Goal: Task Accomplishment & Management: Manage account settings

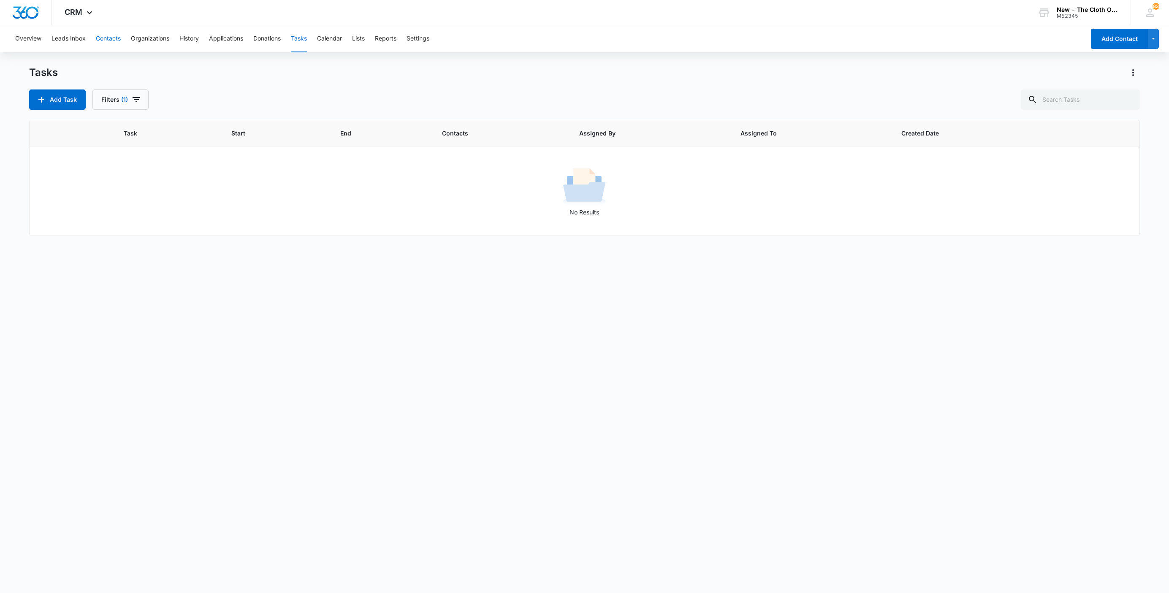
click at [105, 39] on button "Contacts" at bounding box center [108, 38] width 25 height 27
click at [1108, 100] on input "text" at bounding box center [1080, 100] width 119 height 20
type input "gordis tela"
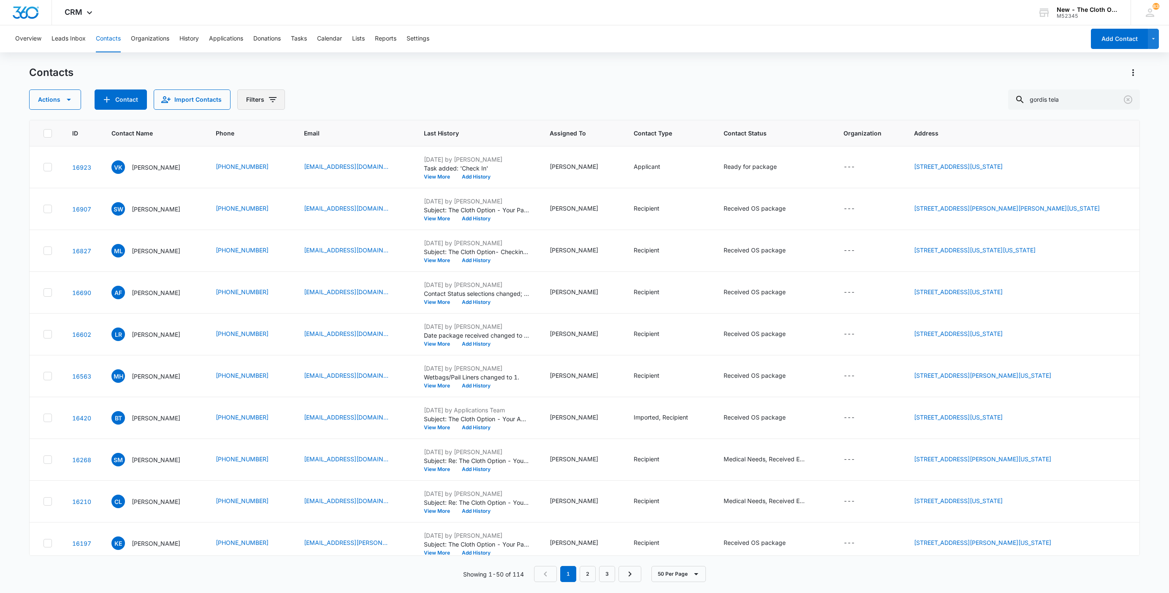
click at [266, 100] on button "Filters" at bounding box center [261, 100] width 48 height 20
click at [339, 130] on icon "Show Assigned To filters" at bounding box center [338, 131] width 10 height 10
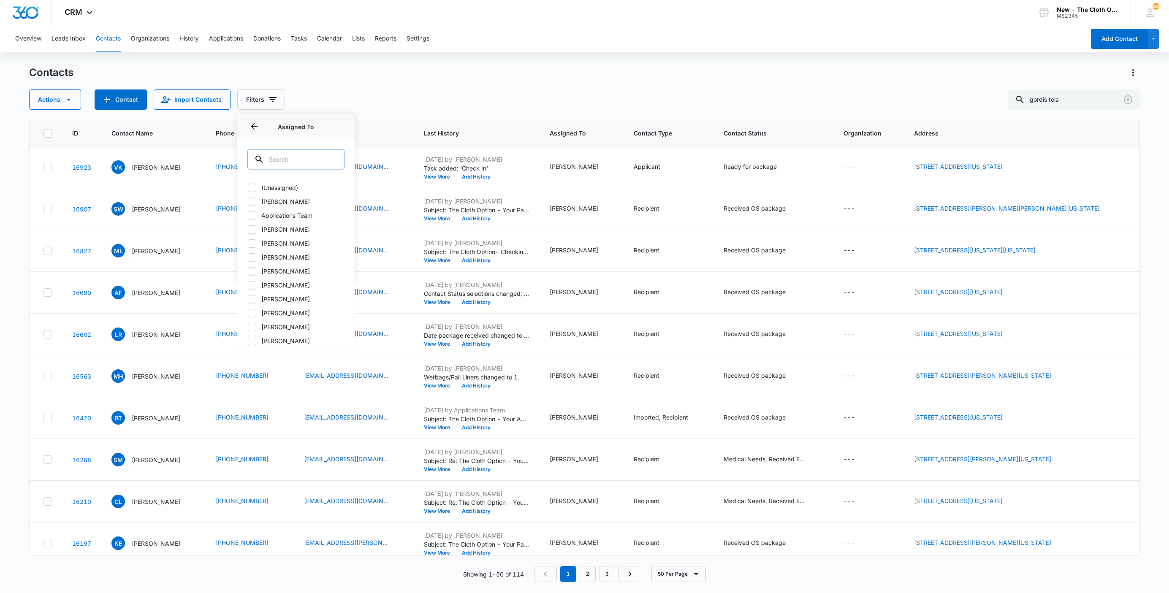
click at [301, 155] on input "text" at bounding box center [295, 159] width 97 height 20
type input "sp"
click at [314, 184] on div "Sponsorship Committee" at bounding box center [295, 192] width 117 height 29
click at [314, 184] on label "Sponsorship Committee" at bounding box center [295, 187] width 97 height 9
click at [248, 187] on input "Sponsorship Committee" at bounding box center [247, 187] width 0 height 0
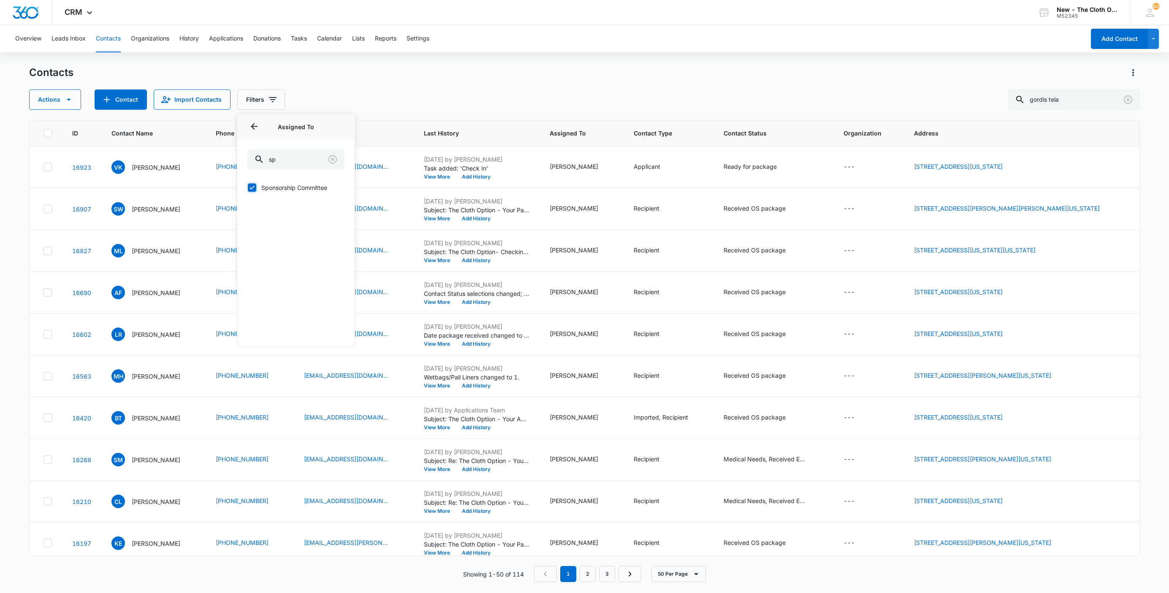
checkbox input "true"
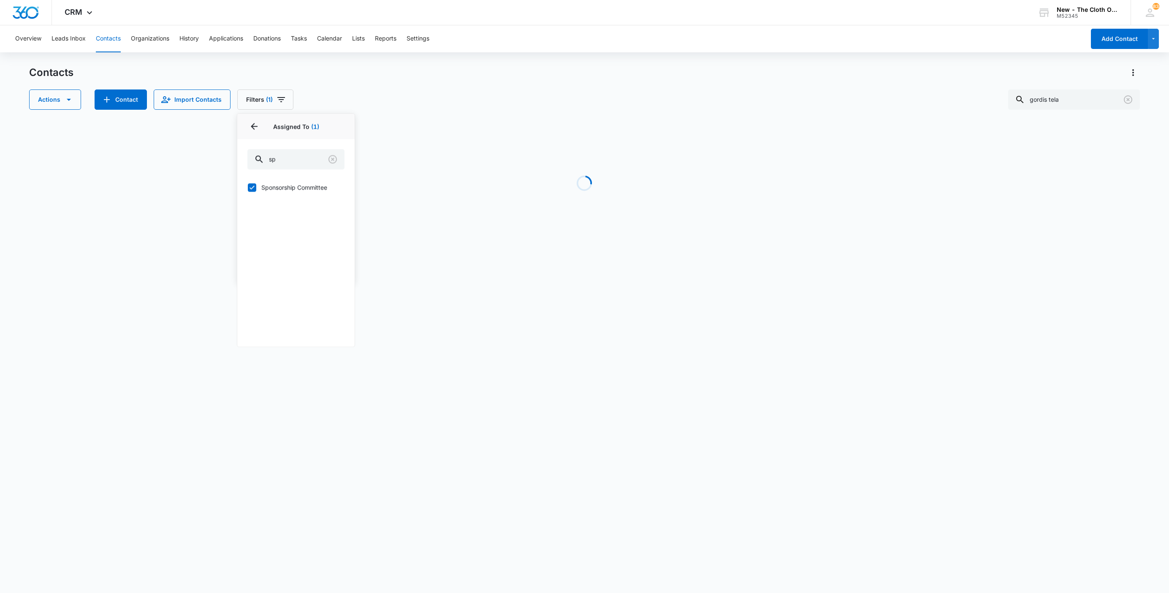
click at [450, 76] on div "Contacts" at bounding box center [584, 73] width 1111 height 14
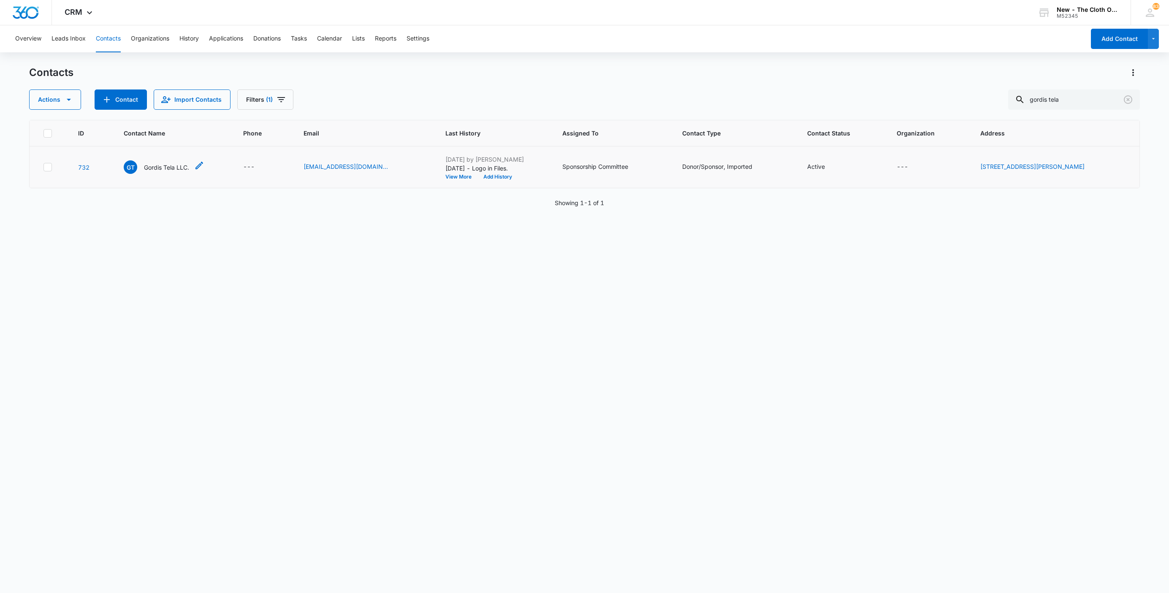
click at [171, 166] on p "Gordis Tela LLC." at bounding box center [166, 167] width 45 height 9
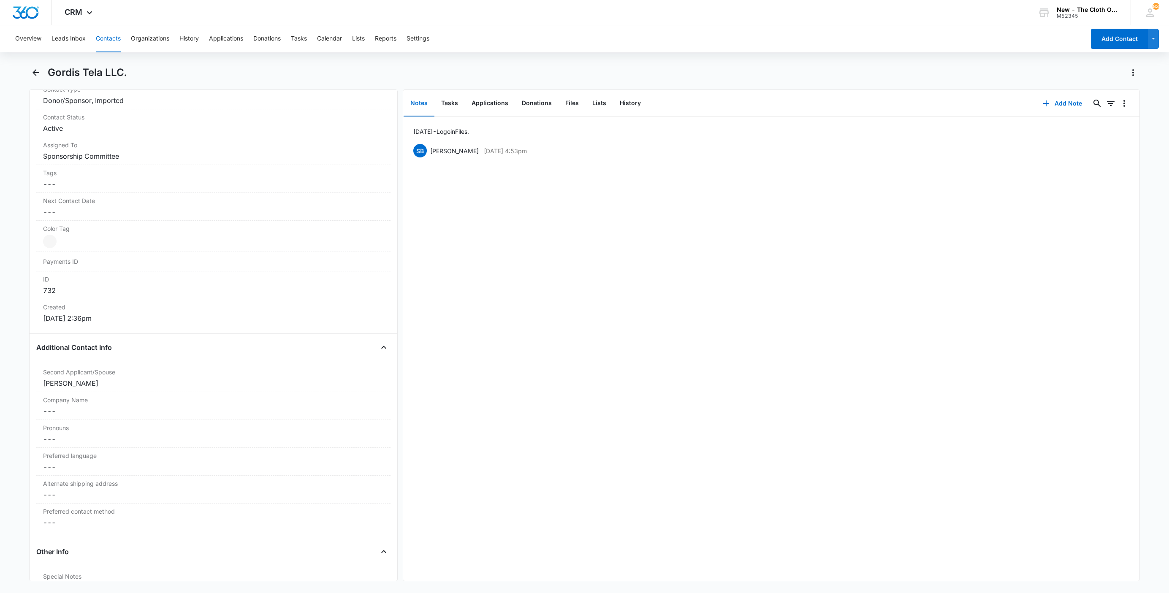
scroll to position [380, 0]
drag, startPoint x: 562, startPoint y: 104, endPoint x: 549, endPoint y: 104, distance: 12.7
click at [562, 104] on button "Files" at bounding box center [572, 103] width 27 height 26
click at [540, 104] on button "Donations" at bounding box center [536, 103] width 43 height 26
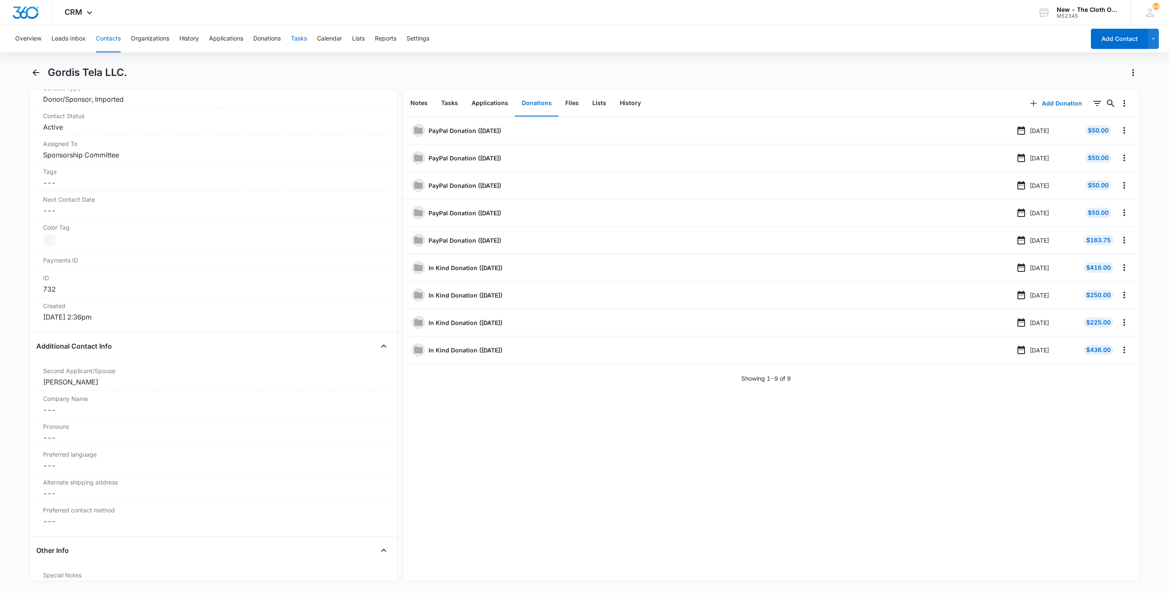
click at [300, 40] on button "Tasks" at bounding box center [299, 38] width 16 height 27
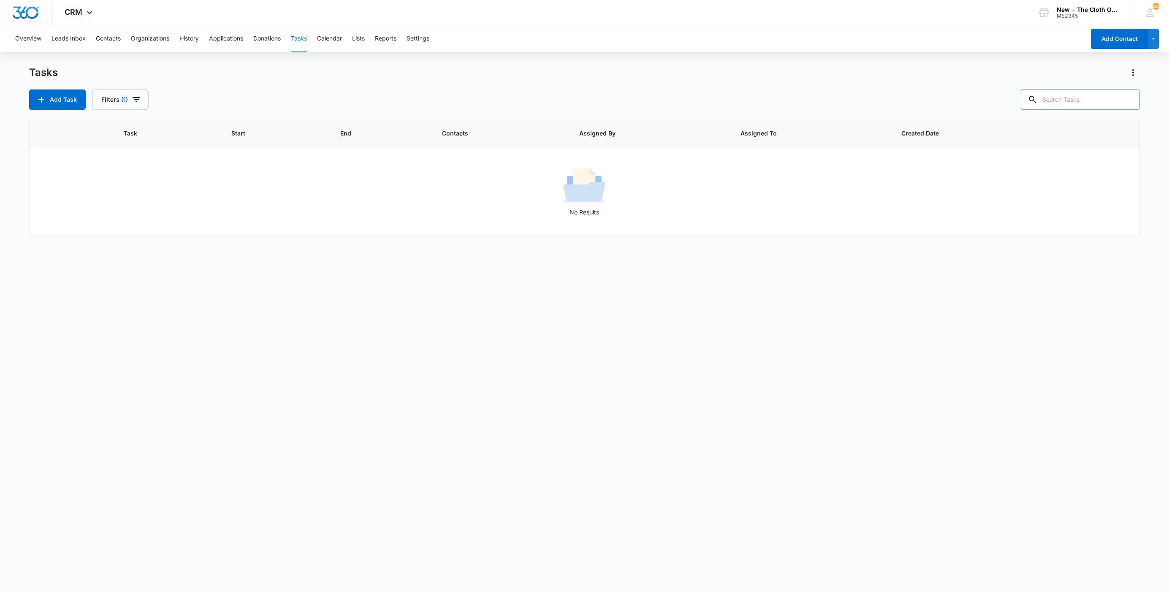
click at [1074, 100] on input "text" at bounding box center [1080, 100] width 119 height 20
paste input "[EMAIL_ADDRESS][DOMAIN_NAME]"
type input "[EMAIL_ADDRESS][DOMAIN_NAME]"
click at [111, 34] on button "Contacts" at bounding box center [108, 38] width 25 height 27
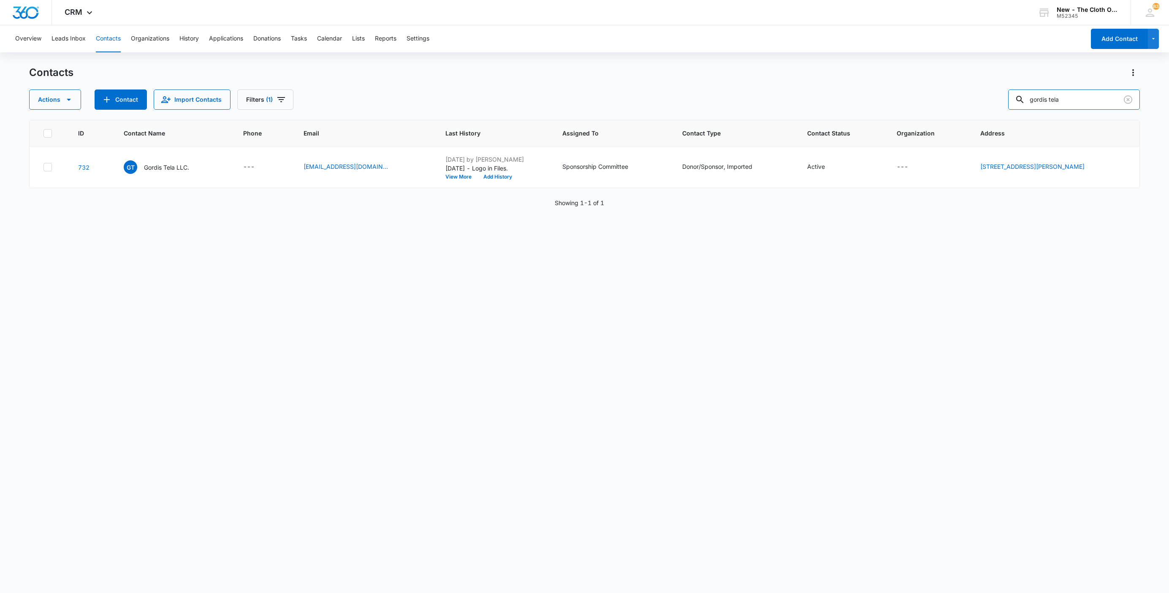
drag, startPoint x: 1095, startPoint y: 95, endPoint x: 872, endPoint y: 128, distance: 225.3
click at [874, 128] on div "Contacts Actions Contact Import Contacts Filters (1) gordis tela ID Contact Nam…" at bounding box center [584, 329] width 1111 height 527
paste input "[EMAIL_ADDRESS][DOMAIN_NAME]"
type input "[EMAIL_ADDRESS][DOMAIN_NAME]"
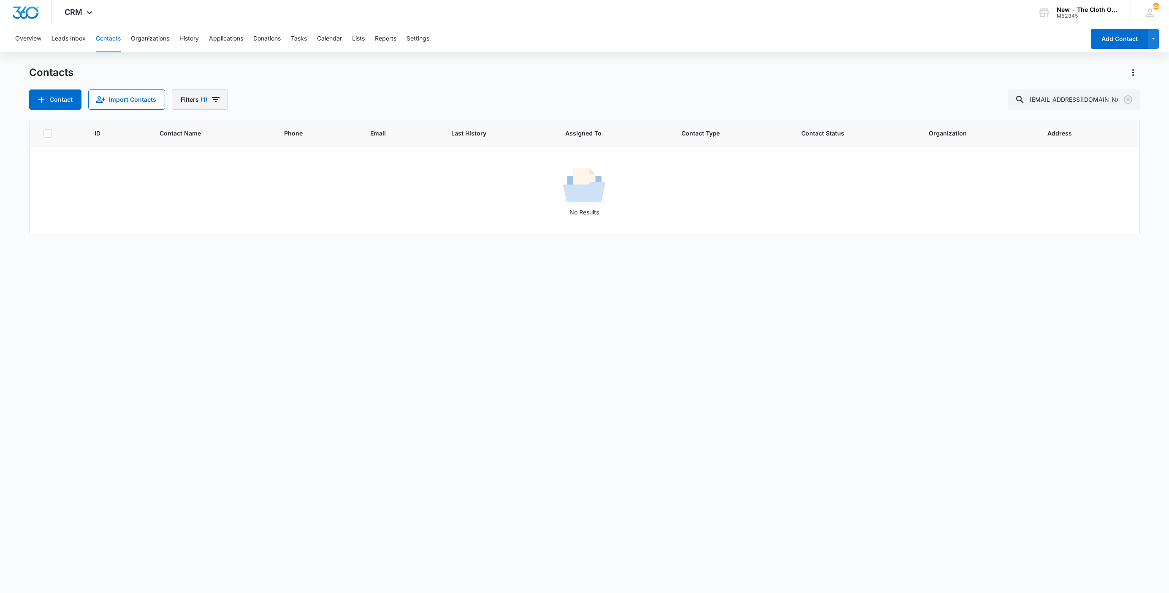
click at [185, 104] on button "Filters (1)" at bounding box center [200, 100] width 56 height 20
click at [261, 277] on button "Clear All" at bounding box center [230, 271] width 97 height 16
click at [1067, 106] on input "[EMAIL_ADDRESS][DOMAIN_NAME]" at bounding box center [1074, 100] width 132 height 20
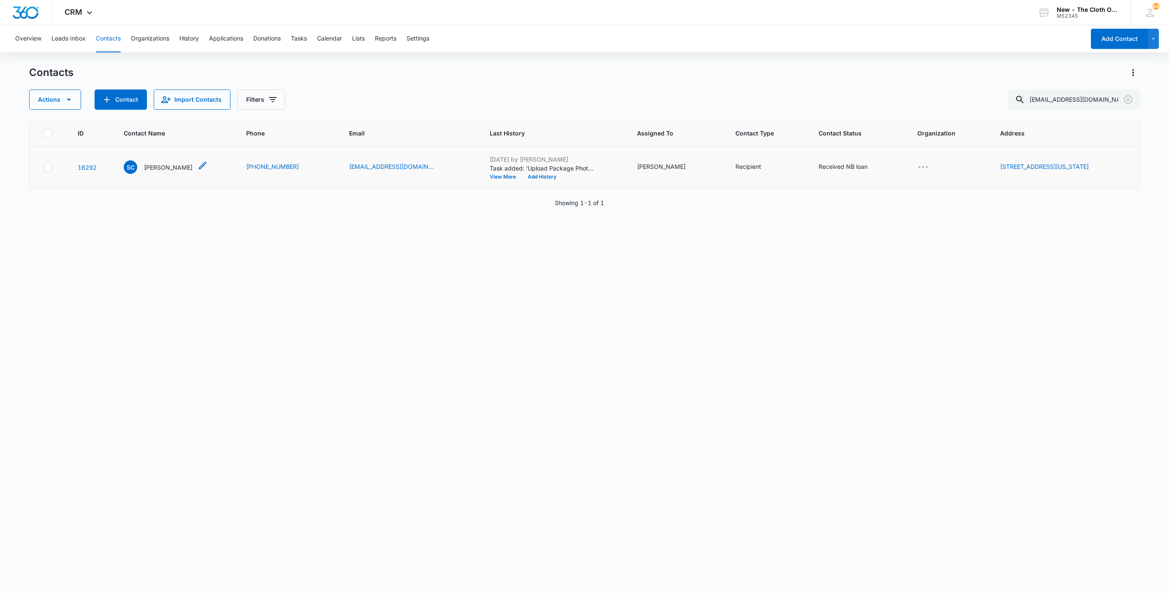
click at [171, 168] on p "[PERSON_NAME]" at bounding box center [168, 167] width 49 height 9
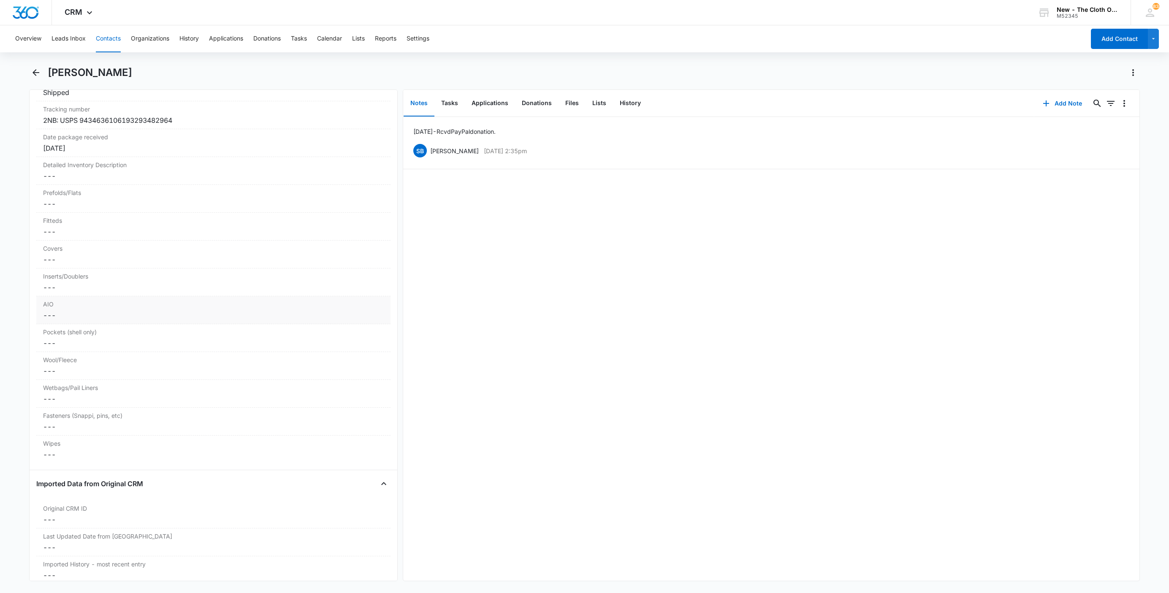
scroll to position [1999, 0]
click at [450, 98] on button "Tasks" at bounding box center [450, 103] width 30 height 26
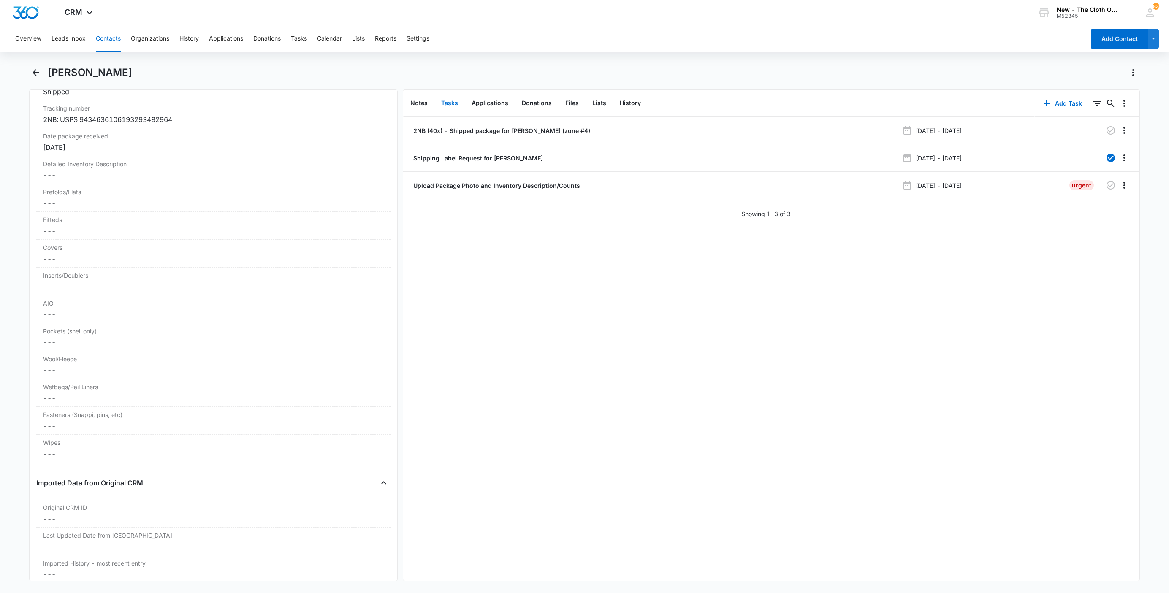
drag, startPoint x: 85, startPoint y: 71, endPoint x: 208, endPoint y: 74, distance: 122.9
click at [208, 74] on div "[PERSON_NAME]" at bounding box center [594, 73] width 1092 height 14
copy h1 "[PERSON_NAME]"
click at [105, 40] on button "Contacts" at bounding box center [108, 38] width 25 height 27
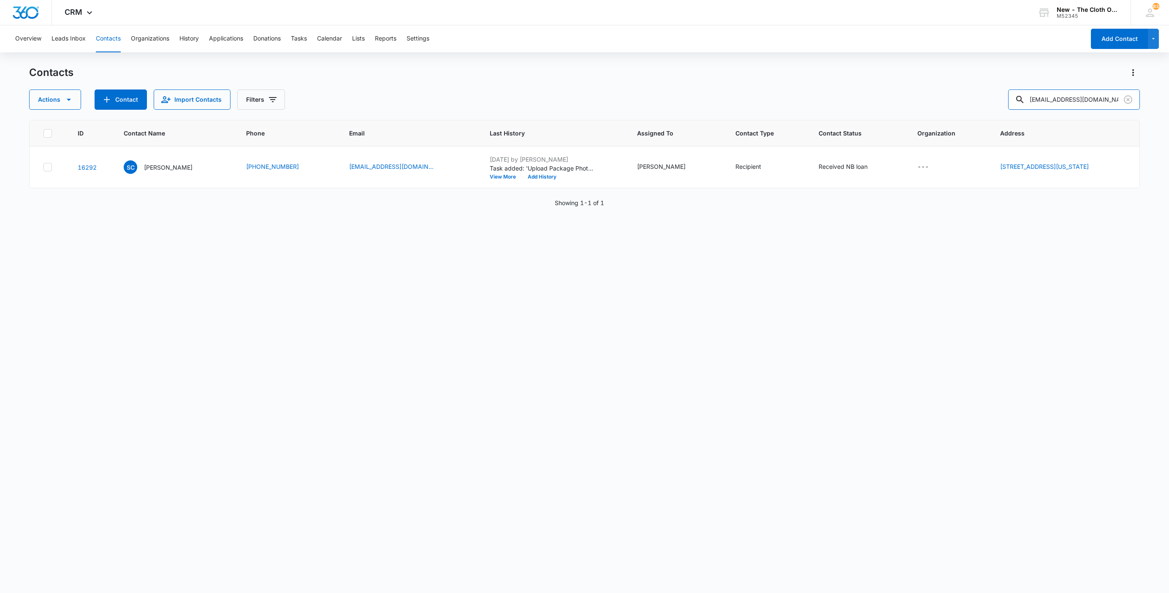
drag, startPoint x: 1115, startPoint y: 100, endPoint x: 809, endPoint y: 89, distance: 306.8
click at [815, 87] on div "Contacts Actions Contact Import Contacts Filters [EMAIL_ADDRESS][DOMAIN_NAME]" at bounding box center [584, 88] width 1111 height 44
paste input "[PERSON_NAME]"
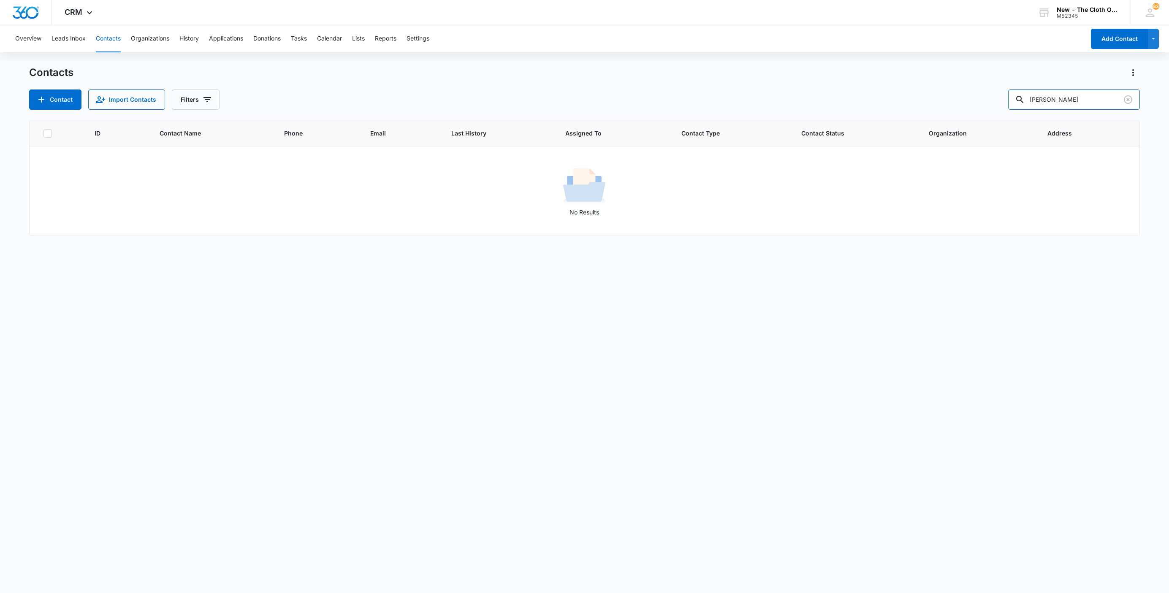
drag, startPoint x: 1101, startPoint y: 99, endPoint x: 802, endPoint y: 105, distance: 299.0
click at [802, 105] on div "Contact Import Contacts Filters [PERSON_NAME]" at bounding box center [584, 100] width 1111 height 20
paste input "[EMAIL_ADDRESS][DOMAIN_NAME]"
type input "[EMAIL_ADDRESS][DOMAIN_NAME]"
click at [1126, 96] on icon "Clear" at bounding box center [1128, 99] width 8 height 8
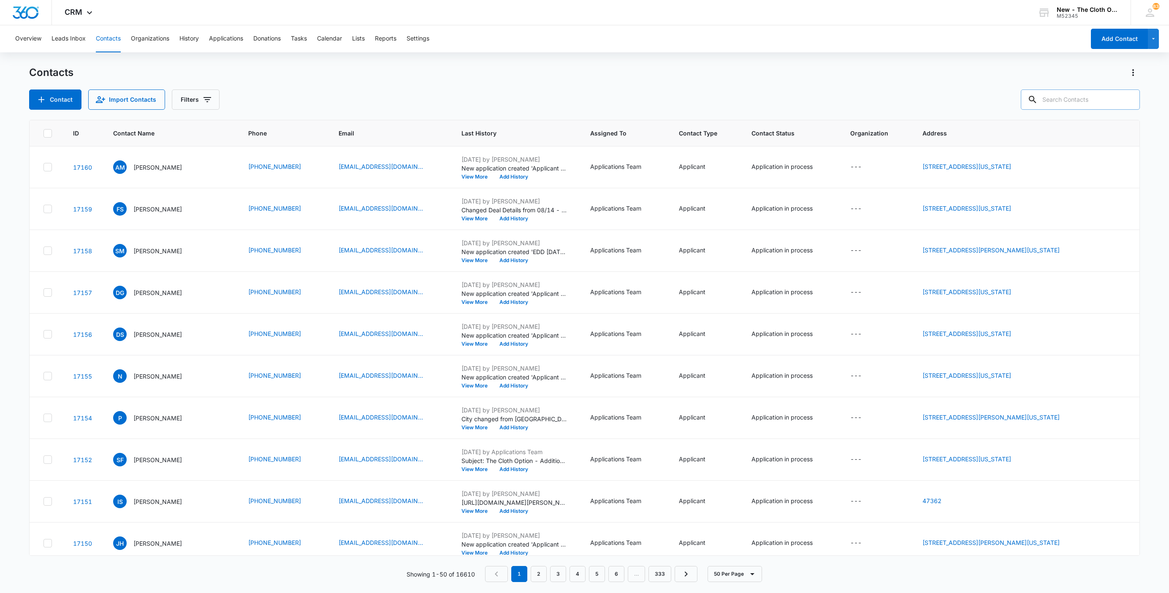
click at [1090, 99] on input "text" at bounding box center [1080, 100] width 119 height 20
type input "[PERSON_NAME]"
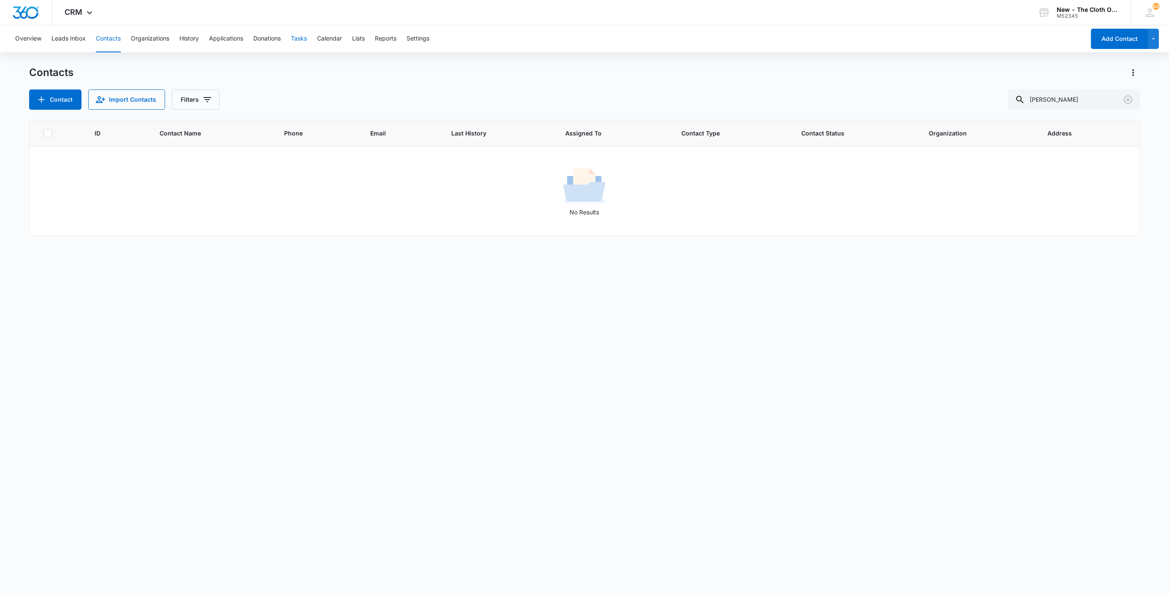
click at [298, 41] on button "Tasks" at bounding box center [299, 38] width 16 height 27
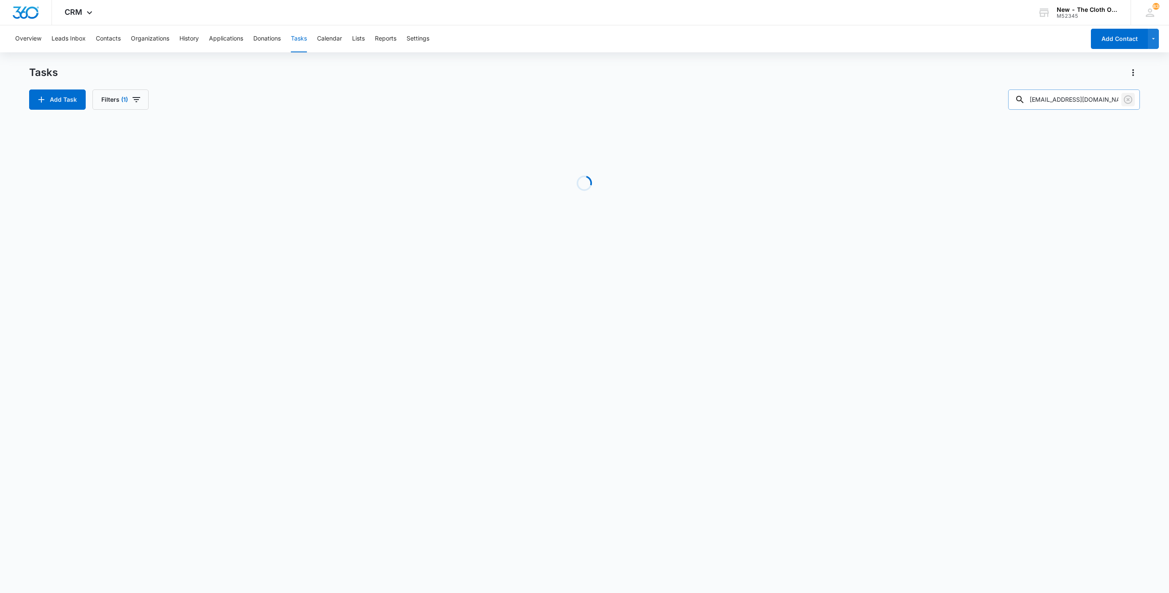
click at [1132, 102] on icon "Clear" at bounding box center [1128, 100] width 10 height 10
click at [135, 102] on icon "button" at bounding box center [136, 100] width 10 height 10
click at [189, 237] on button "Clear All" at bounding box center [151, 234] width 97 height 16
drag, startPoint x: 1080, startPoint y: 98, endPoint x: 1081, endPoint y: 104, distance: 6.0
click at [1081, 99] on input "text" at bounding box center [1080, 100] width 119 height 20
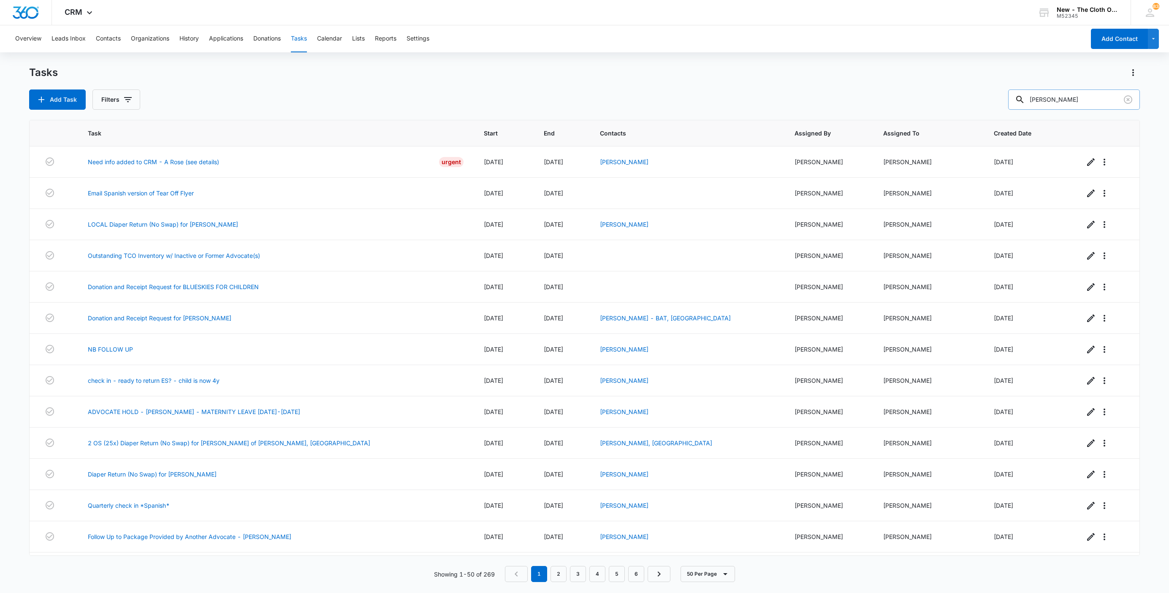
type input "[PERSON_NAME]"
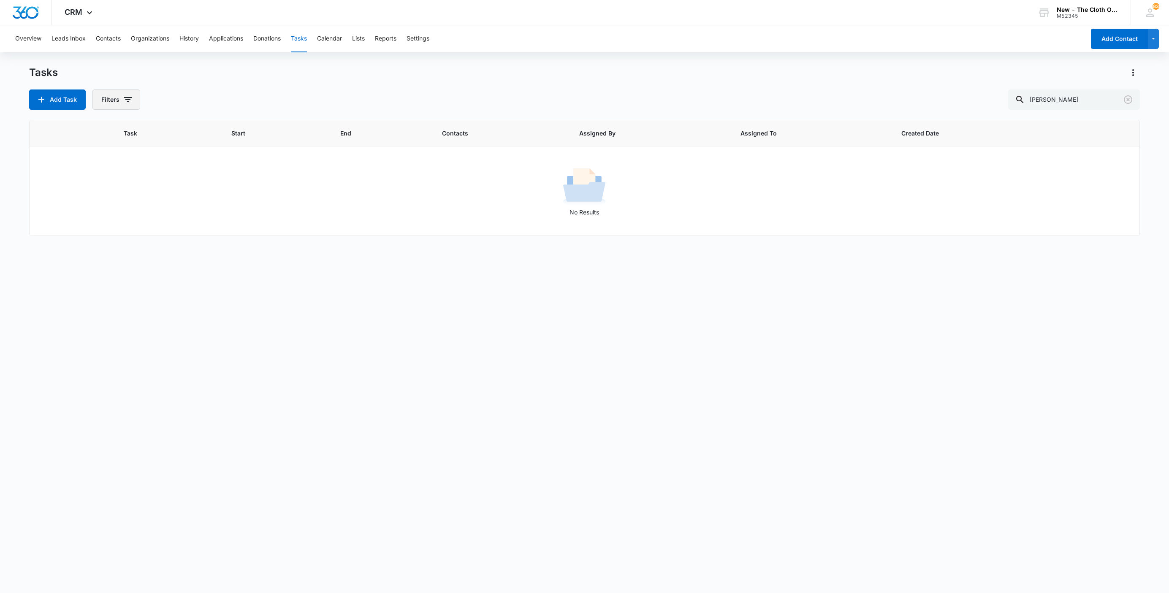
click at [120, 99] on button "Filters" at bounding box center [116, 100] width 48 height 20
click at [139, 199] on label "Complete" at bounding box center [151, 201] width 97 height 9
click at [103, 201] on input "Complete" at bounding box center [103, 201] width 0 height 0
radio input "false"
radio input "true"
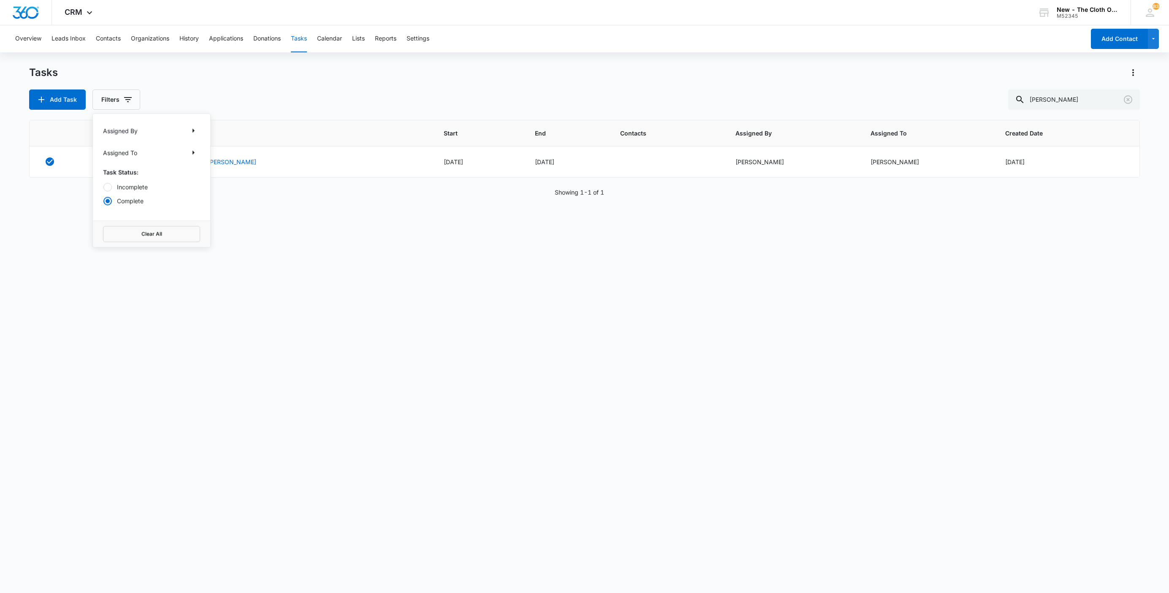
click at [293, 444] on div "Task Start End Contacts Assigned By Assigned To Created Date Donation and Recei…" at bounding box center [584, 351] width 1111 height 462
drag, startPoint x: 940, startPoint y: 106, endPoint x: 812, endPoint y: 92, distance: 128.8
click at [823, 100] on div "Add Task Filters [PERSON_NAME]" at bounding box center [584, 100] width 1111 height 20
paste input "[PERSON_NAME]"
type input "[PERSON_NAME]"
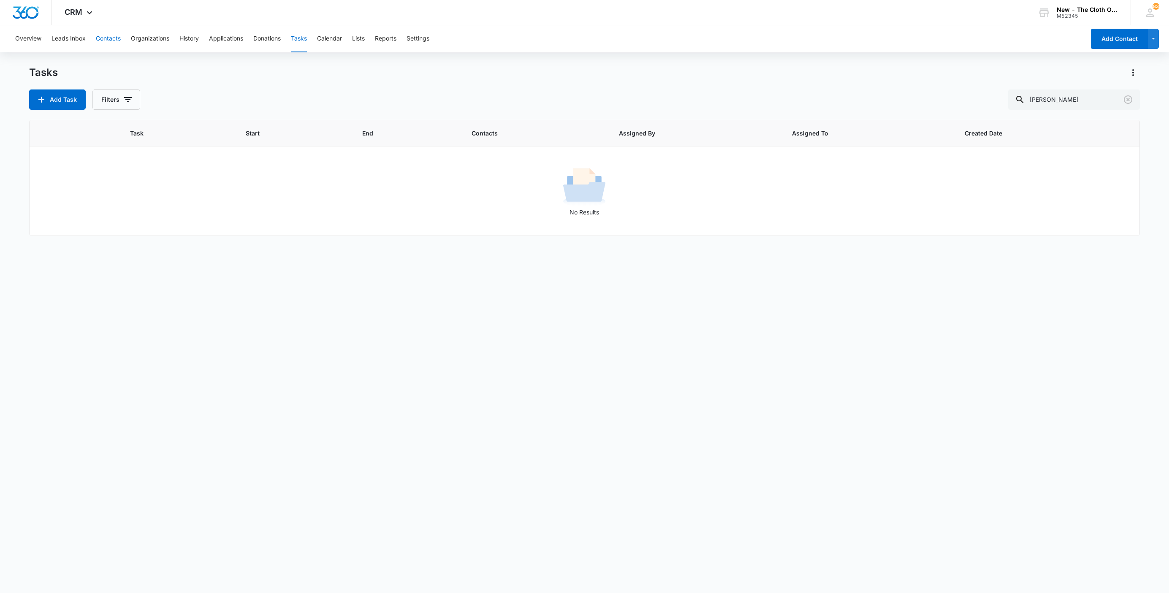
click at [117, 35] on button "Contacts" at bounding box center [108, 38] width 25 height 27
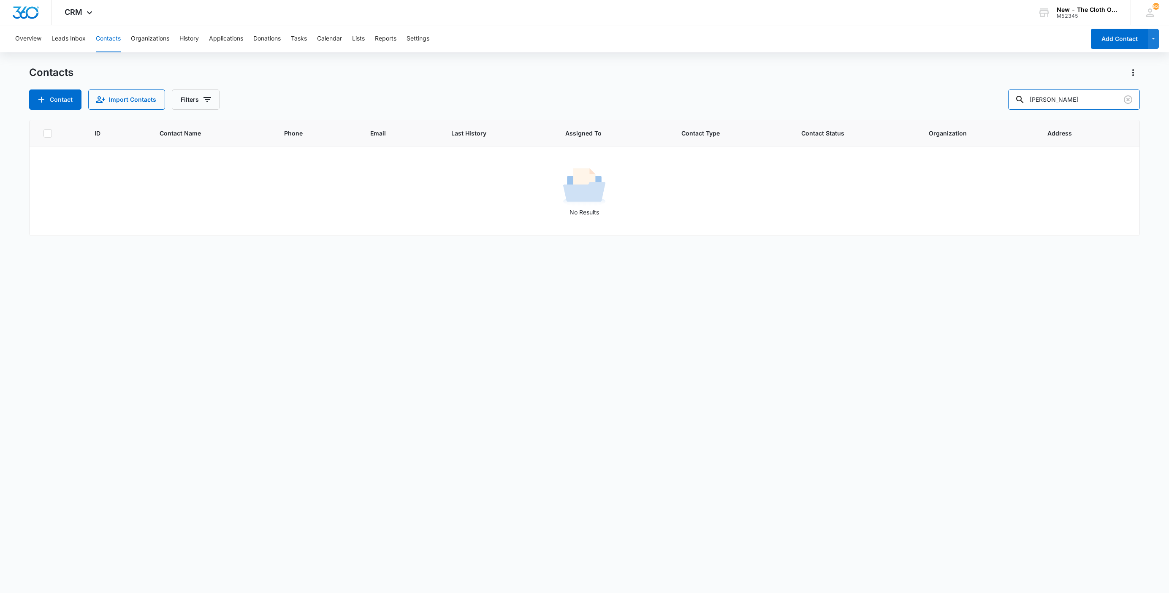
drag, startPoint x: 1020, startPoint y: 101, endPoint x: 988, endPoint y: 102, distance: 32.1
click at [989, 102] on div "Contact Import Contacts Filters [PERSON_NAME]" at bounding box center [584, 100] width 1111 height 20
paste input "[EMAIL_ADDRESS][DOMAIN_NAME]"
type input "[EMAIL_ADDRESS][DOMAIN_NAME]"
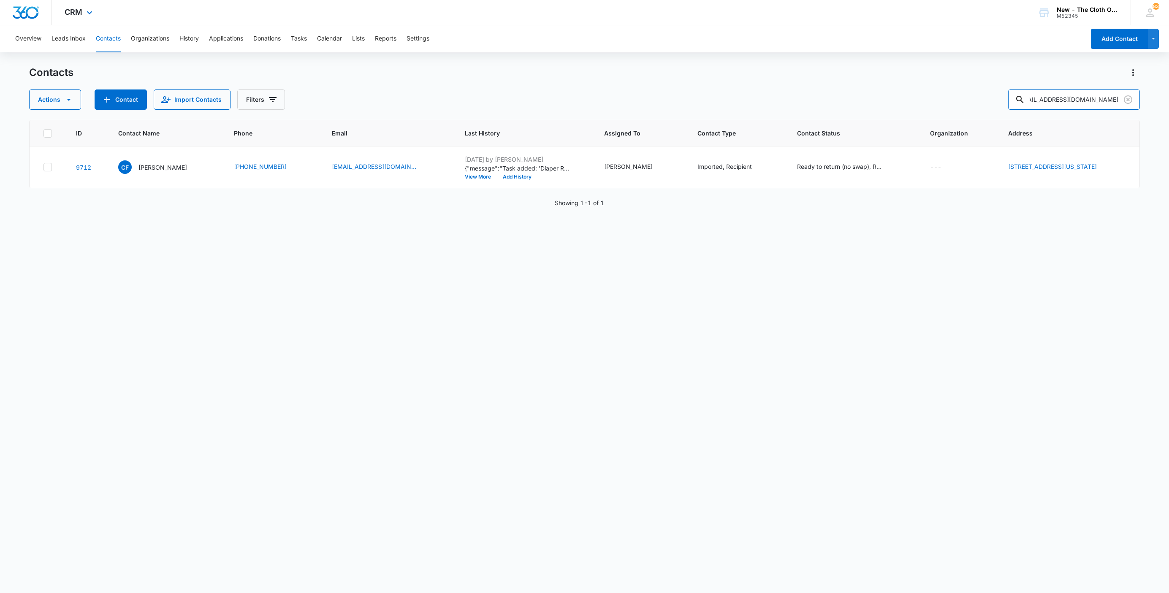
scroll to position [0, 0]
click at [153, 170] on p "[PERSON_NAME]" at bounding box center [163, 167] width 49 height 9
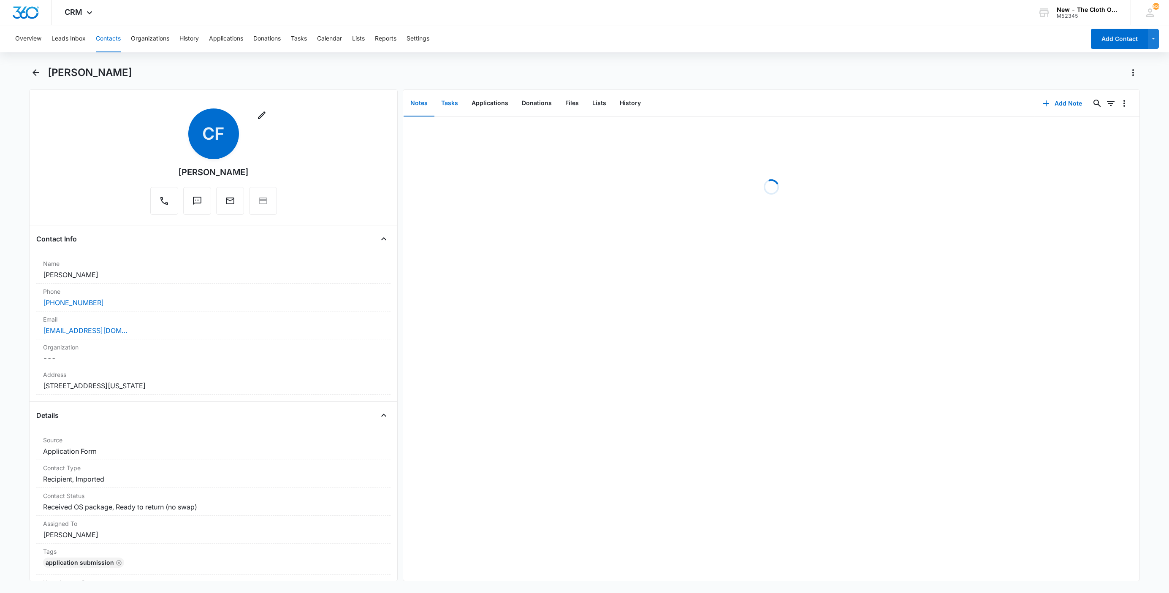
click at [446, 107] on button "Tasks" at bounding box center [450, 103] width 30 height 26
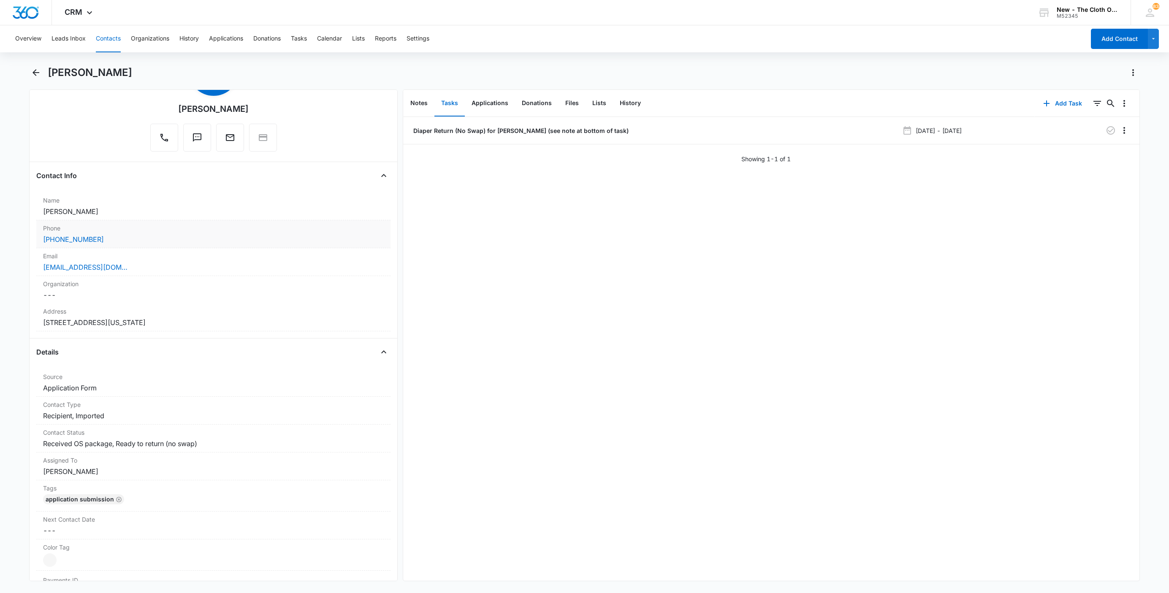
scroll to position [127, 0]
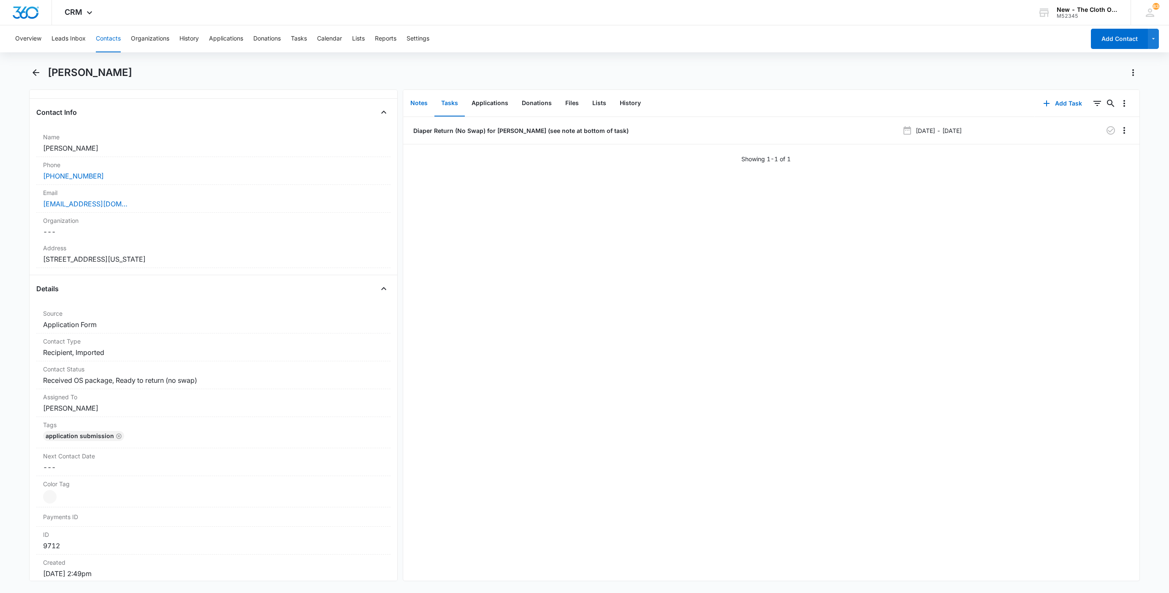
click at [418, 106] on button "Notes" at bounding box center [419, 103] width 31 height 26
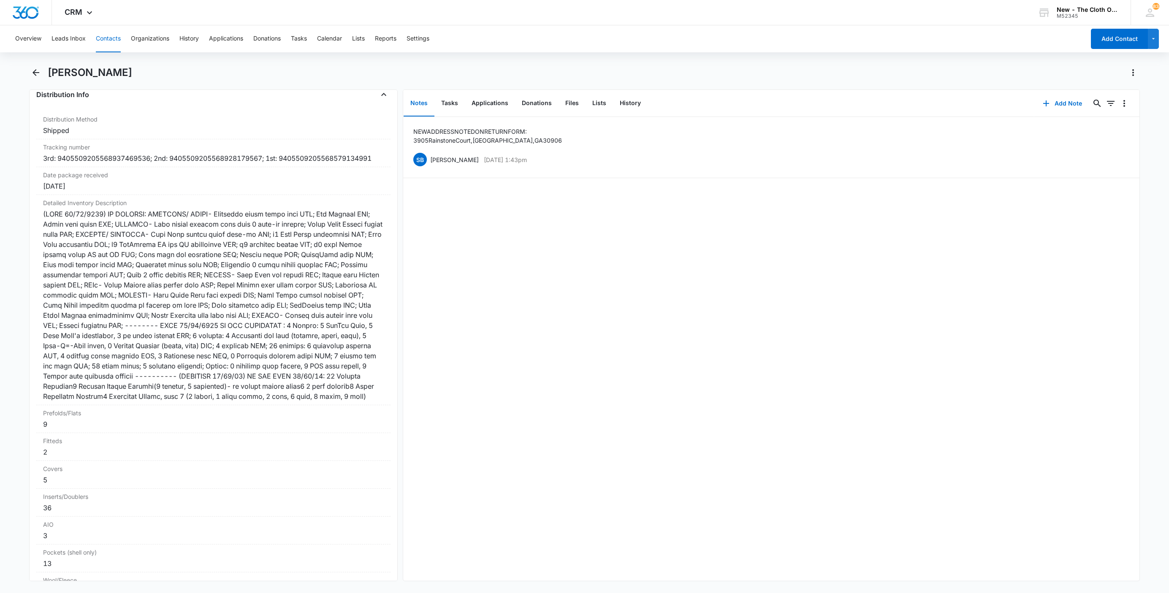
scroll to position [2027, 0]
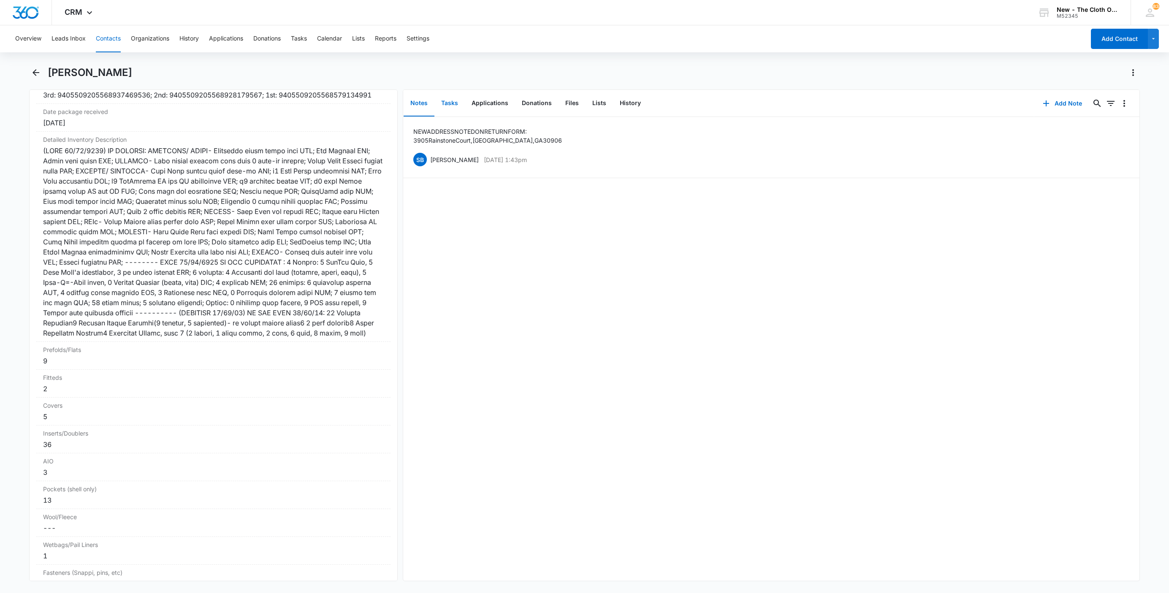
click at [456, 103] on button "Tasks" at bounding box center [450, 103] width 30 height 26
click at [454, 132] on p "Diaper Return (No Swap) for [PERSON_NAME] (see note at bottom of task)" at bounding box center [520, 130] width 217 height 9
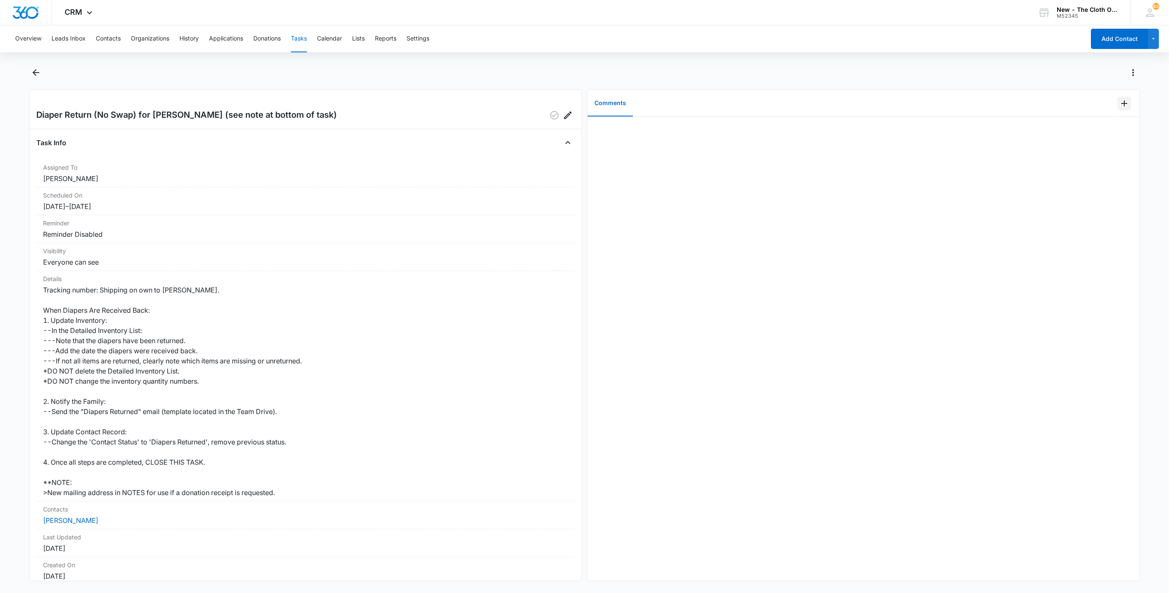
click at [1119, 107] on icon "Add Comment" at bounding box center [1124, 103] width 10 height 10
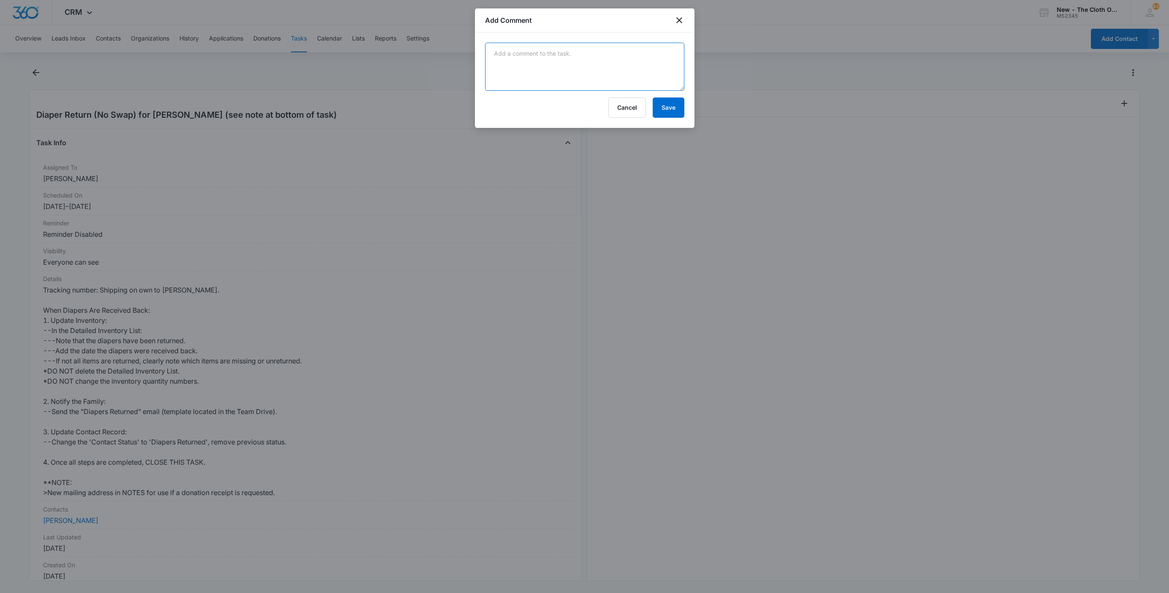
click at [565, 62] on textarea at bounding box center [584, 67] width 199 height 48
paste textarea "9534613671925226568167"
click at [527, 90] on textarea "9534613671925226568167" at bounding box center [584, 67] width 199 height 48
type textarea "9534613671925226568167 29 lb 5.6 oz -- Likely donations added d/t wt of package."
click at [668, 103] on button "Save" at bounding box center [669, 108] width 32 height 20
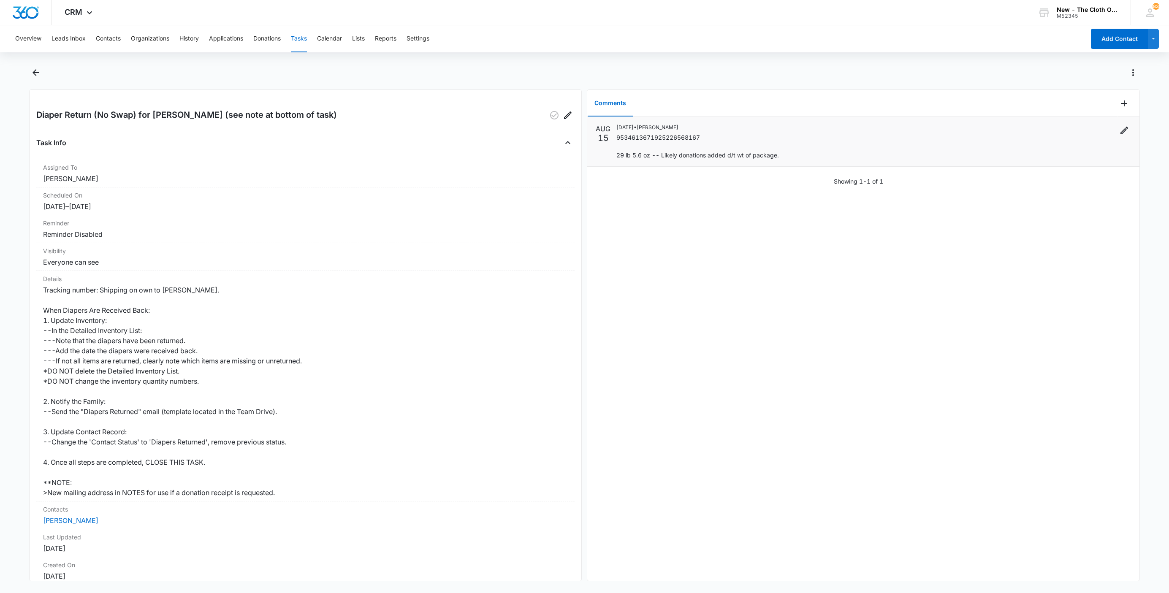
click at [645, 137] on p "9534613671925226568167 29 lb 5.6 oz -- Likely donations added d/t wt of package." at bounding box center [698, 146] width 163 height 27
copy p "9534613671925226568167"
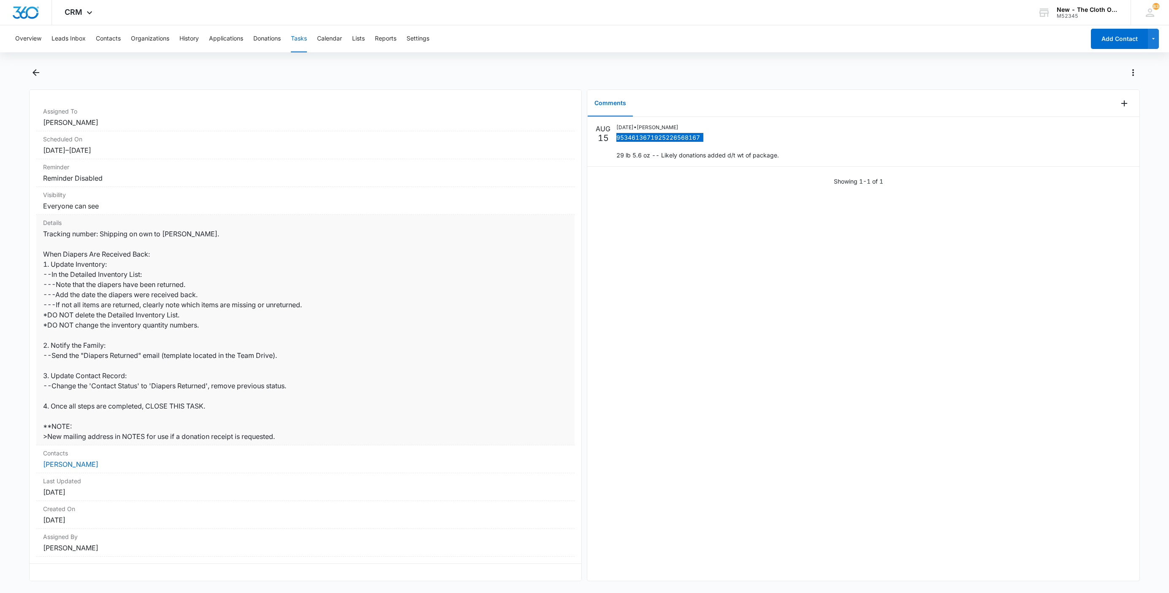
scroll to position [68, 0]
click at [301, 40] on button "Tasks" at bounding box center [299, 38] width 16 height 27
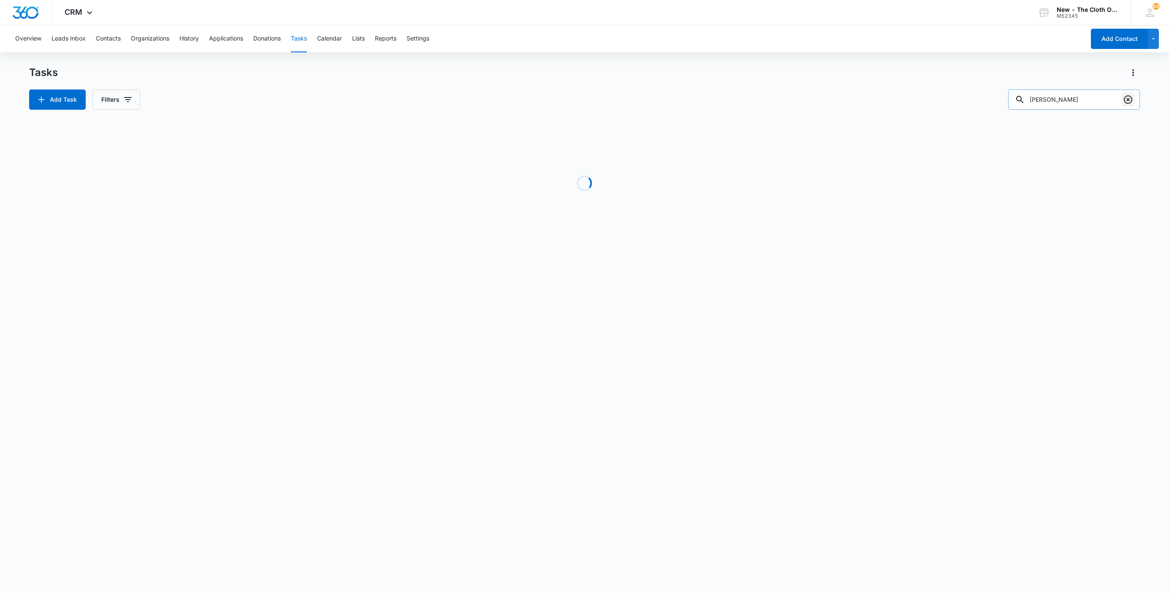
click at [1128, 100] on icon "Clear" at bounding box center [1128, 100] width 10 height 10
click at [1084, 103] on input "text" at bounding box center [1080, 100] width 119 height 20
click at [1084, 103] on input "drop of" at bounding box center [1074, 100] width 132 height 20
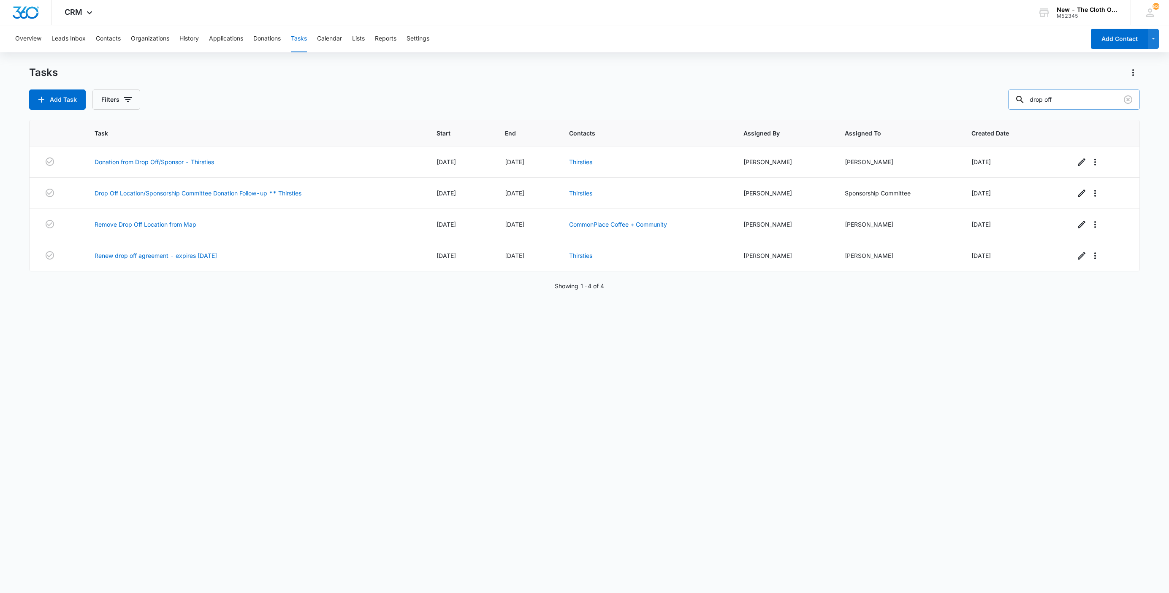
type input "drop off"
click at [139, 228] on link "Remove Drop Off Location from Map" at bounding box center [146, 224] width 102 height 9
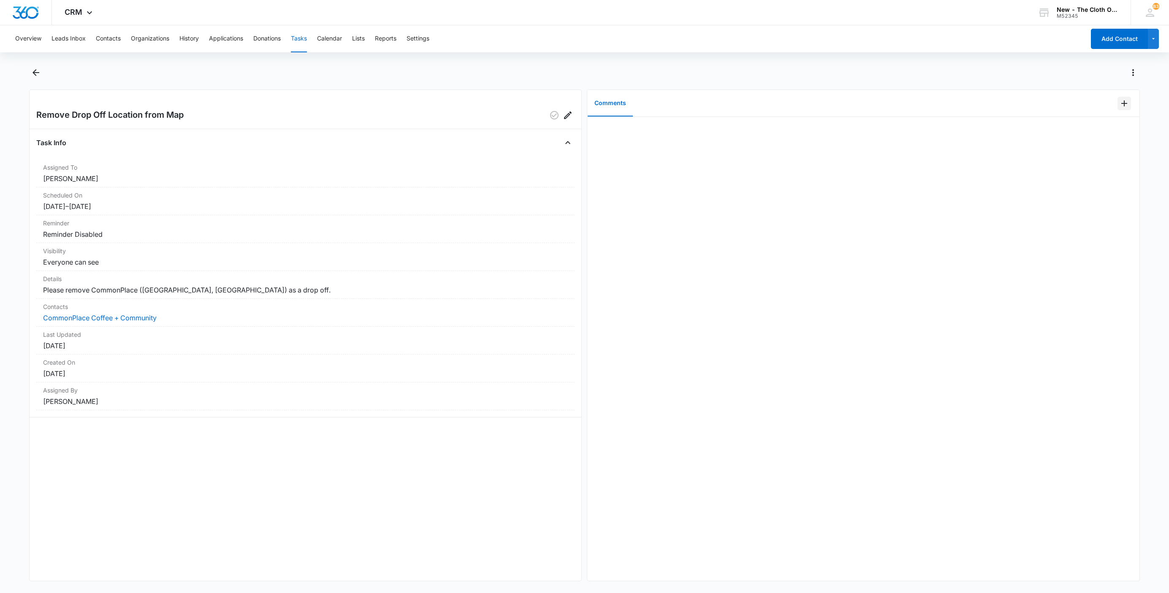
click at [1119, 108] on icon "Add Comment" at bounding box center [1124, 103] width 10 height 10
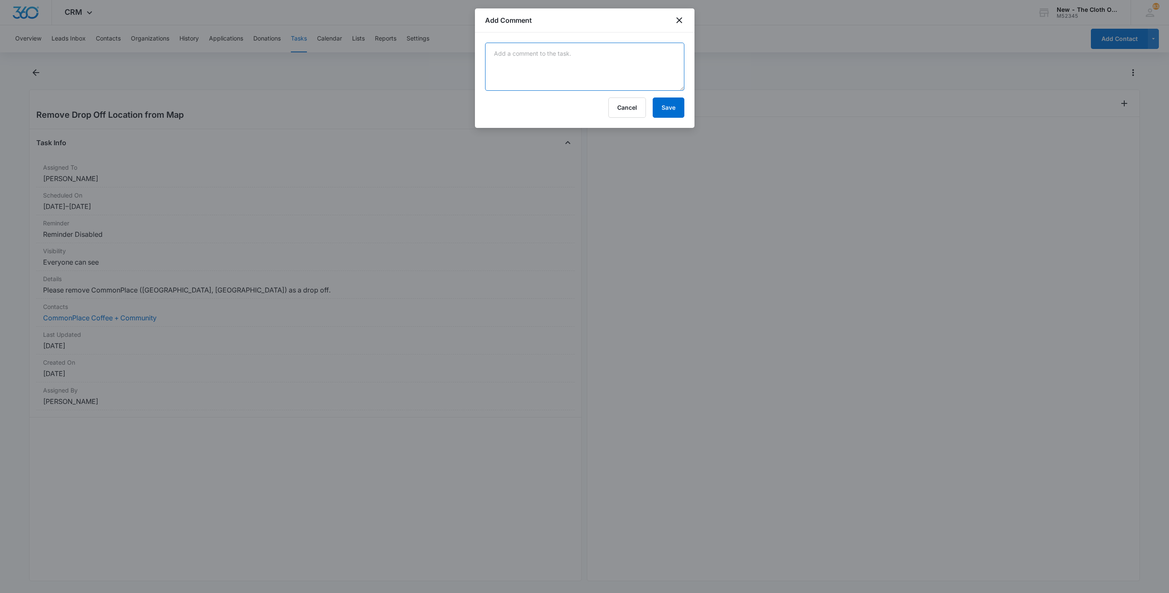
click at [592, 66] on textarea at bounding box center [584, 67] width 199 height 48
type textarea "Removed from website."
click at [672, 112] on button "Save" at bounding box center [669, 108] width 32 height 20
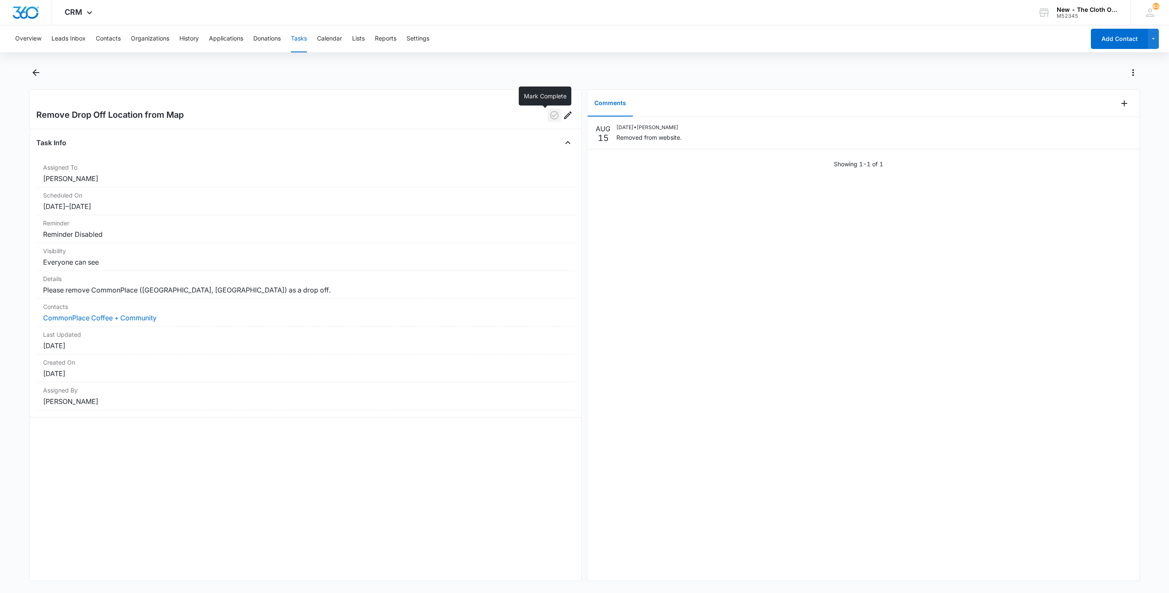
click at [549, 115] on icon "button" at bounding box center [554, 115] width 10 height 10
drag, startPoint x: 114, startPoint y: 321, endPoint x: 120, endPoint y: 309, distance: 13.4
click at [113, 321] on link "CommonPlace Coffee + Community" at bounding box center [100, 318] width 114 height 8
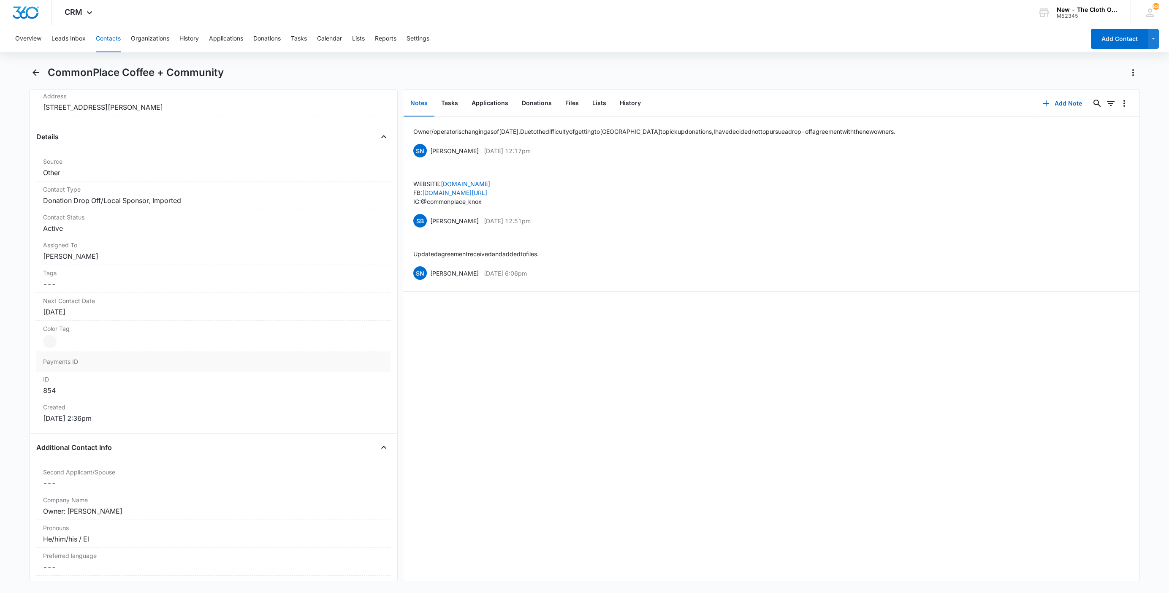
scroll to position [317, 0]
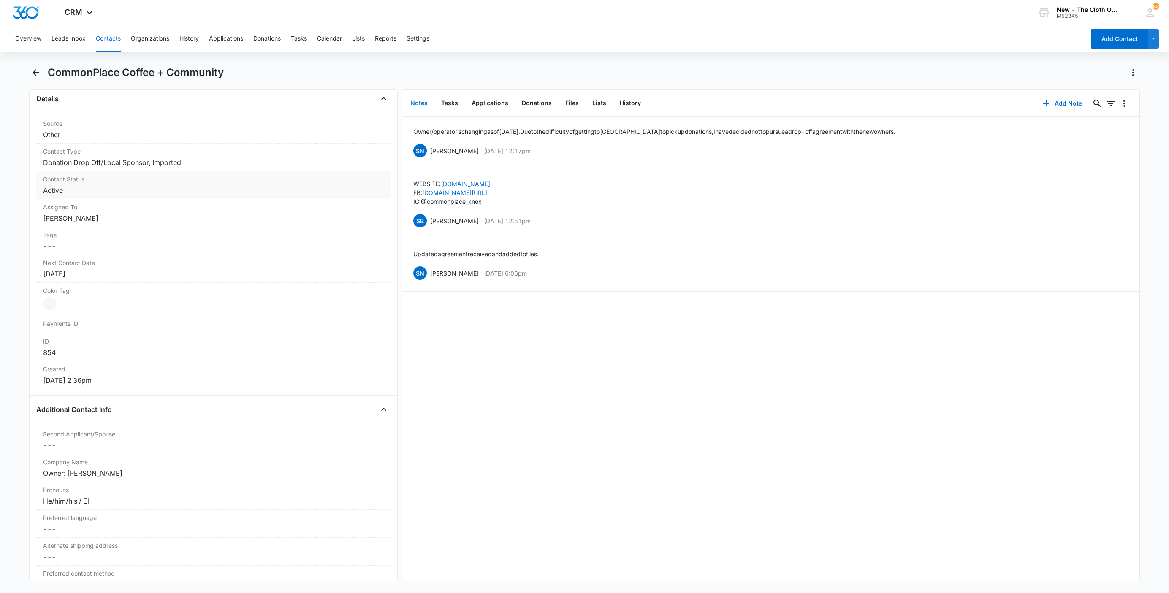
click at [71, 189] on dd "Cancel Save Changes Active" at bounding box center [213, 190] width 341 height 10
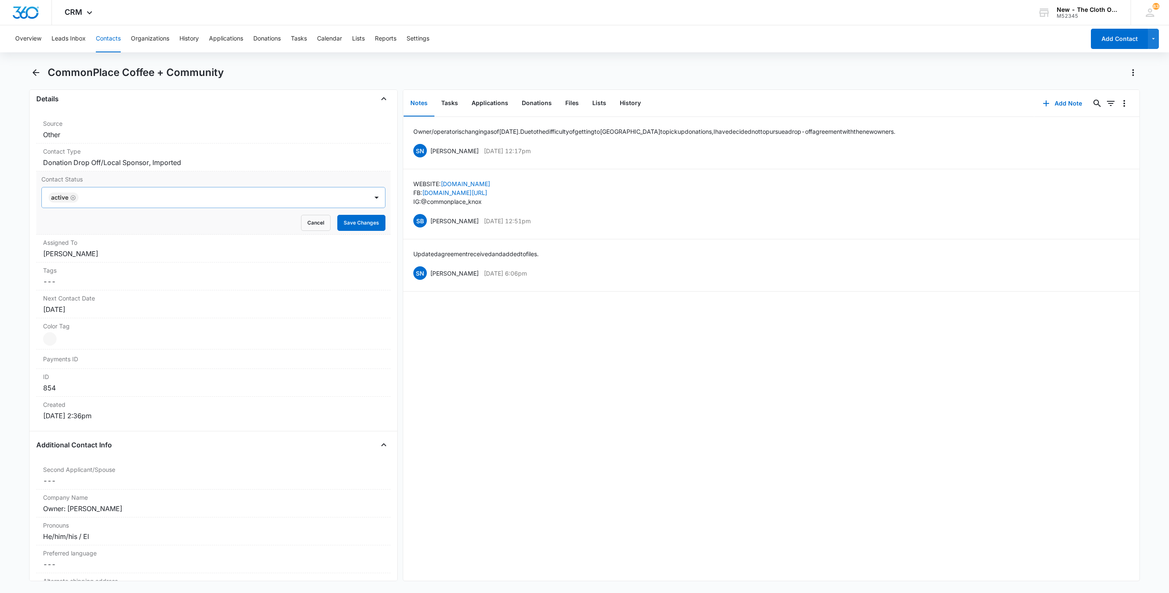
click at [75, 200] on icon "Remove Active" at bounding box center [73, 198] width 6 height 6
type input "in"
click at [76, 226] on div "Inactive" at bounding box center [213, 227] width 322 height 9
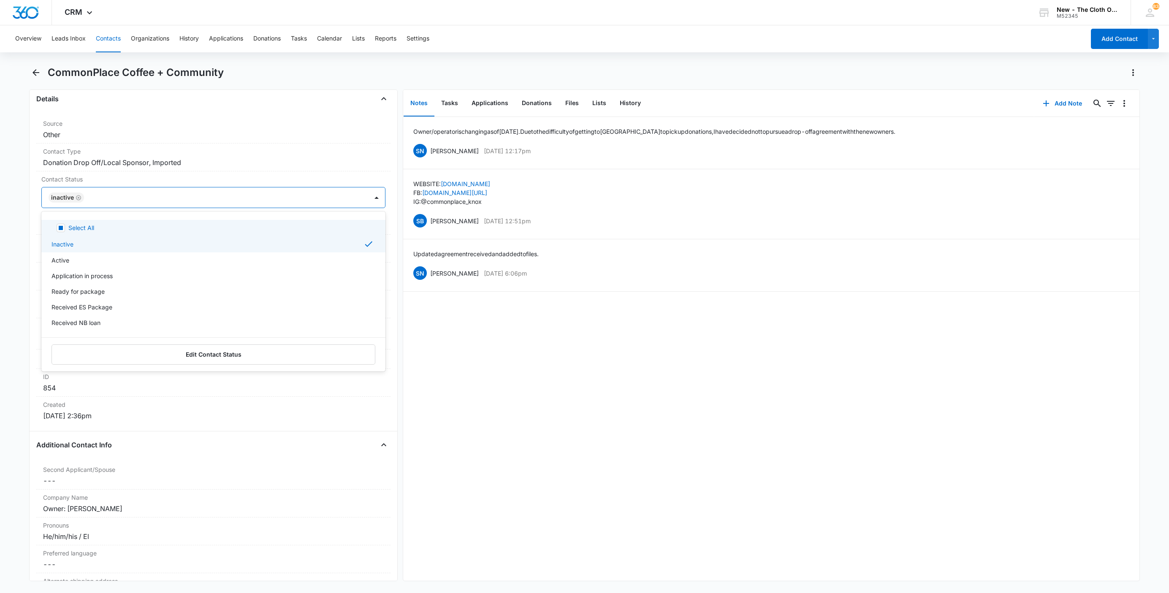
drag, startPoint x: 137, startPoint y: 209, endPoint x: 236, endPoint y: 205, distance: 99.3
click at [140, 208] on div "Inactive" at bounding box center [205, 197] width 326 height 20
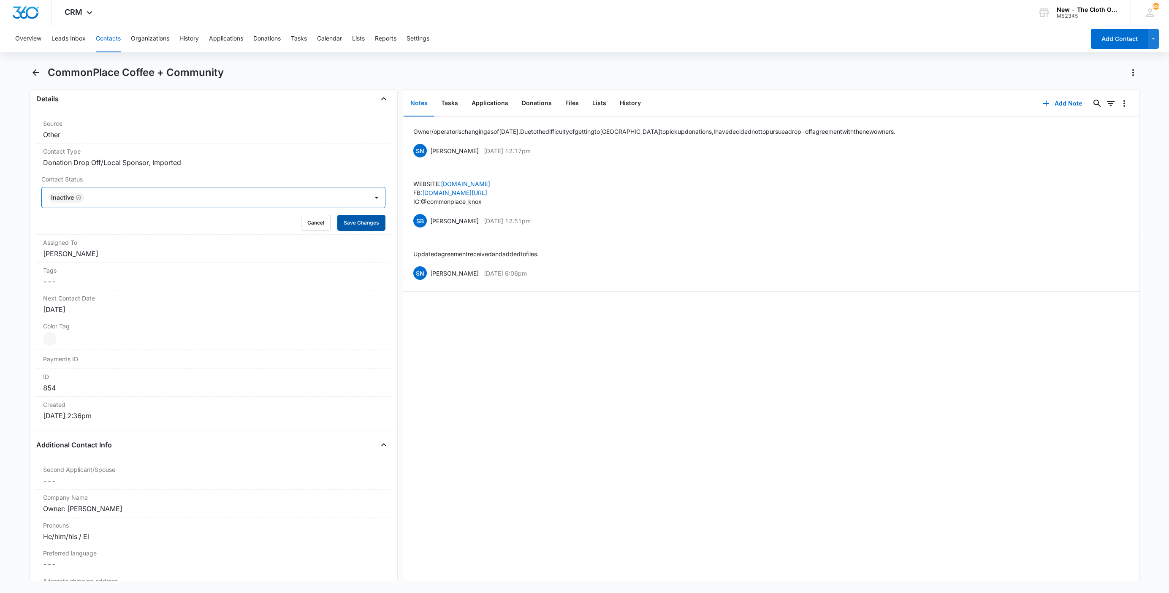
click at [341, 222] on button "Save Changes" at bounding box center [361, 223] width 48 height 16
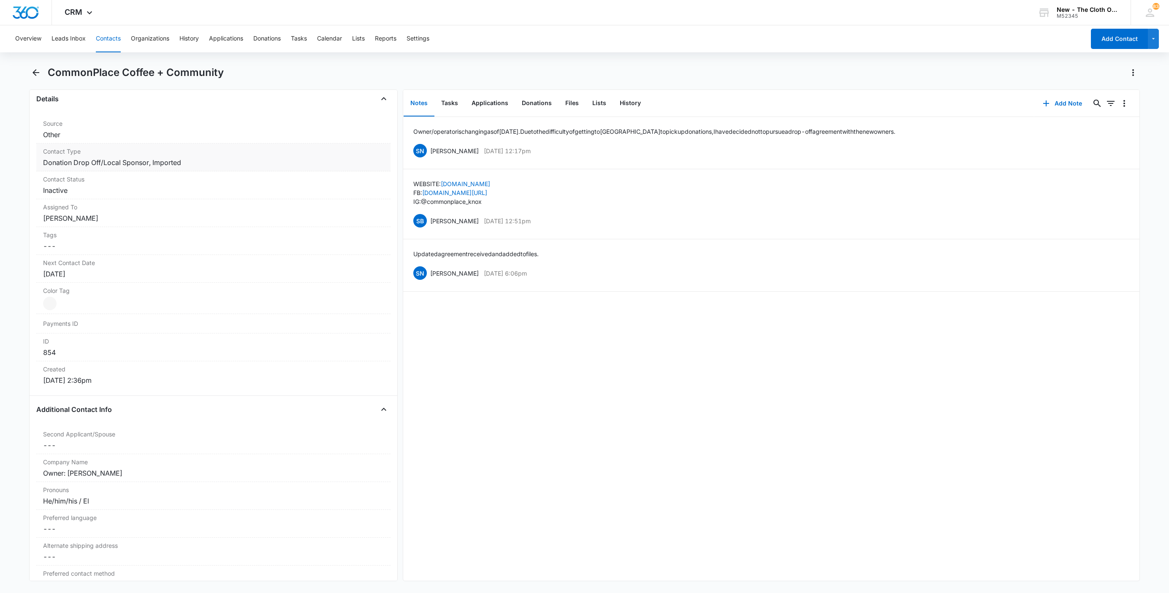
click at [224, 165] on dd "Cancel Save Changes Donation Drop Off/Local Sponsor, Imported" at bounding box center [213, 163] width 341 height 10
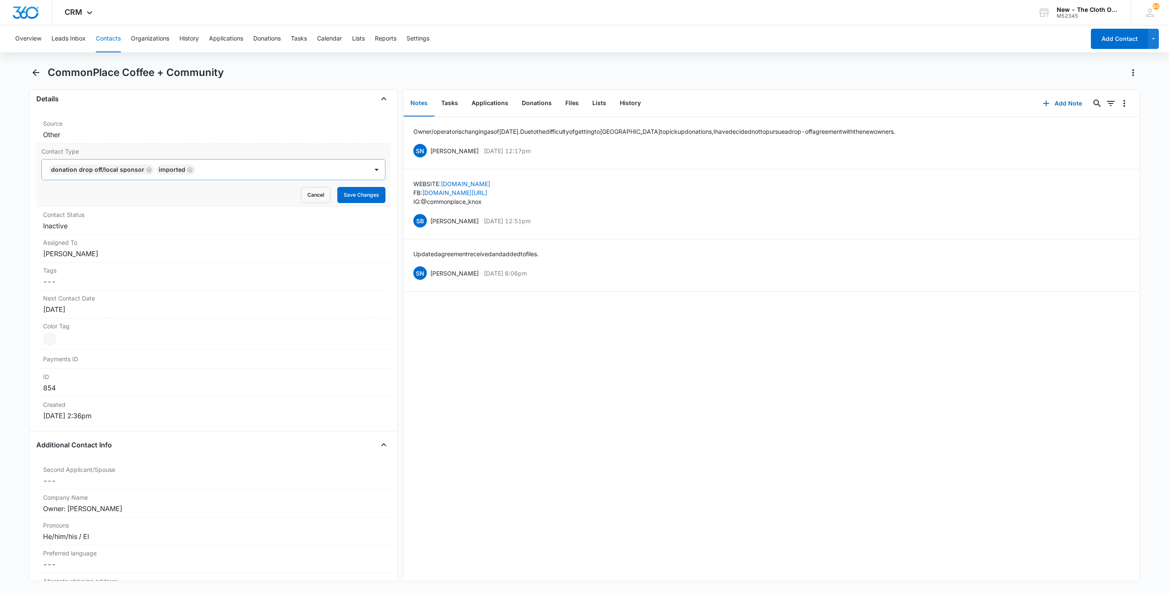
click at [213, 165] on div at bounding box center [277, 170] width 159 height 12
type input "form"
click at [8, 202] on main "CommonPlace Coffee + Community Remove CC CommonPlace Coffee + Community Contact…" at bounding box center [584, 329] width 1169 height 526
click at [304, 194] on button "Cancel" at bounding box center [316, 195] width 30 height 16
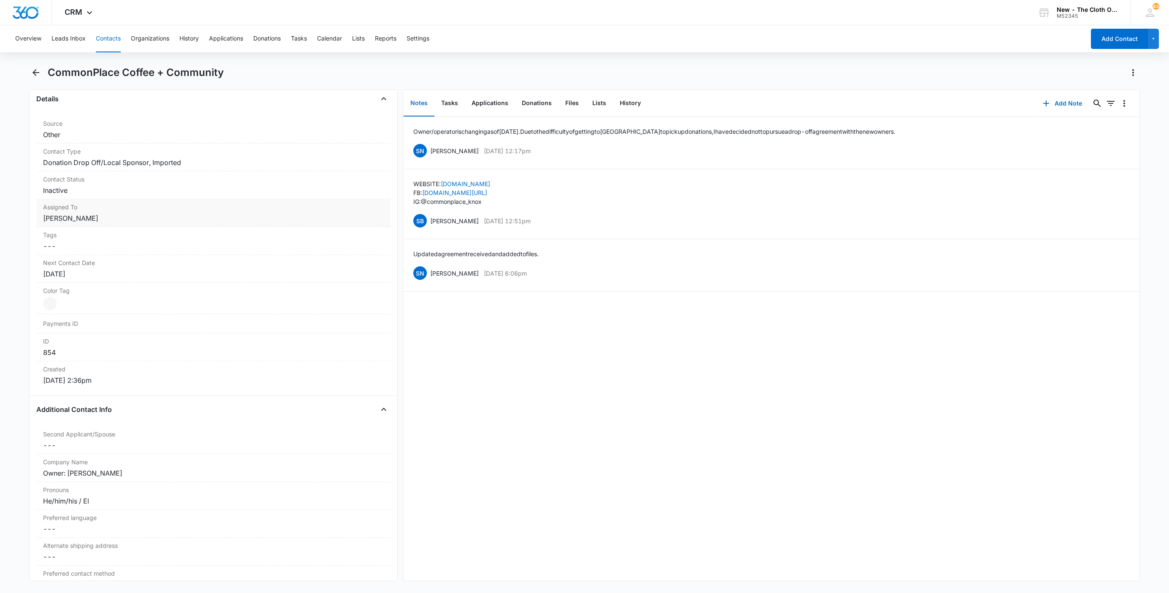
click at [98, 218] on dd "Cancel Save Changes Sarah Nay" at bounding box center [213, 218] width 341 height 10
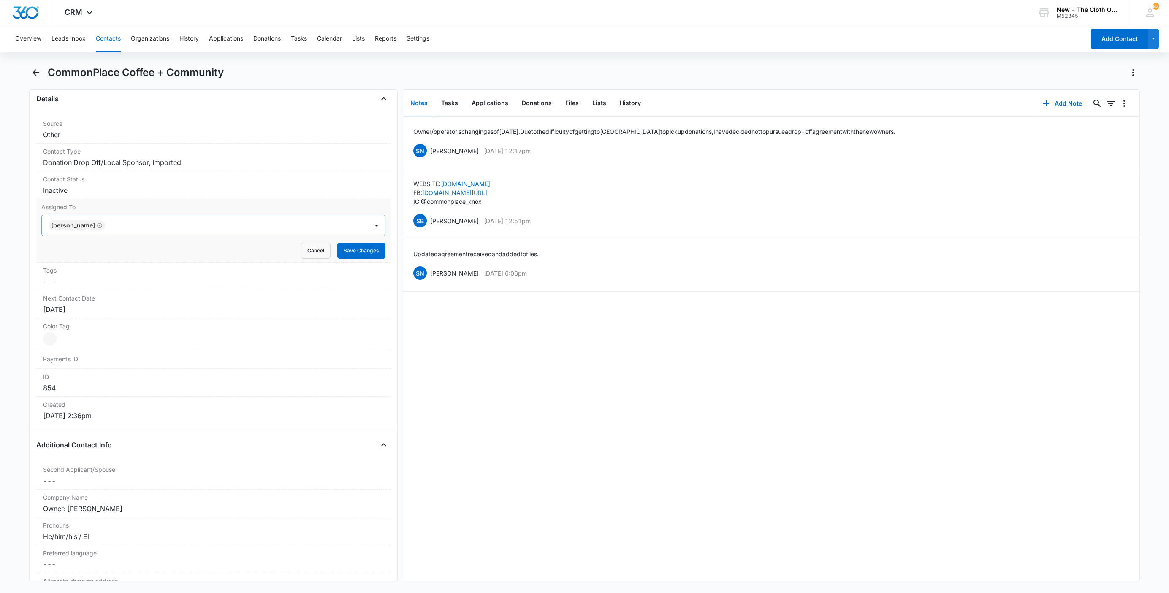
click at [97, 226] on icon "Remove Sarah Nay" at bounding box center [100, 226] width 6 height 6
click at [108, 226] on div at bounding box center [233, 226] width 250 height 12
type input "fr"
click at [81, 249] on div "TCO Front Desk" at bounding box center [213, 255] width 344 height 19
click at [84, 257] on p "TCO Front Desk" at bounding box center [74, 255] width 44 height 9
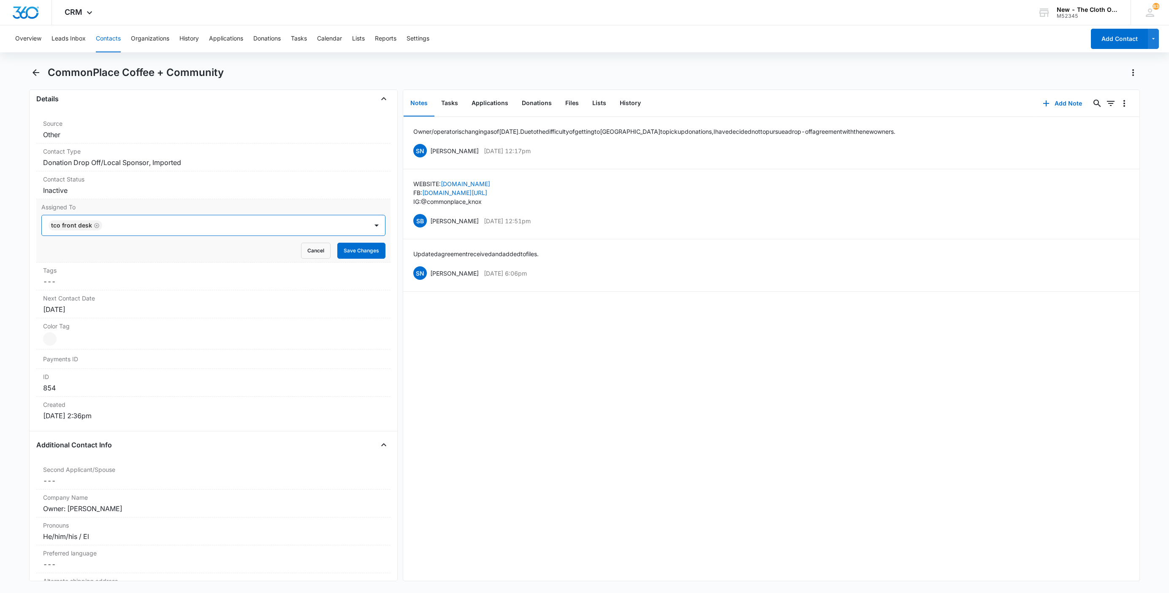
click at [162, 231] on div at bounding box center [231, 226] width 253 height 12
click at [342, 256] on button "Save Changes" at bounding box center [361, 251] width 48 height 16
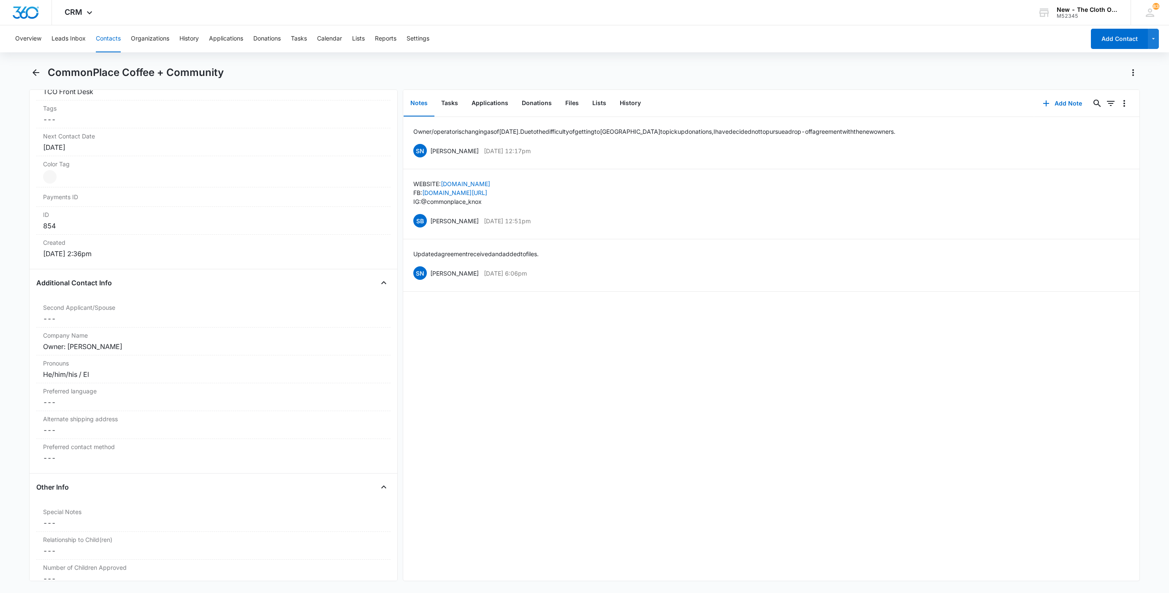
scroll to position [440, 0]
